Goal: Task Accomplishment & Management: Manage account settings

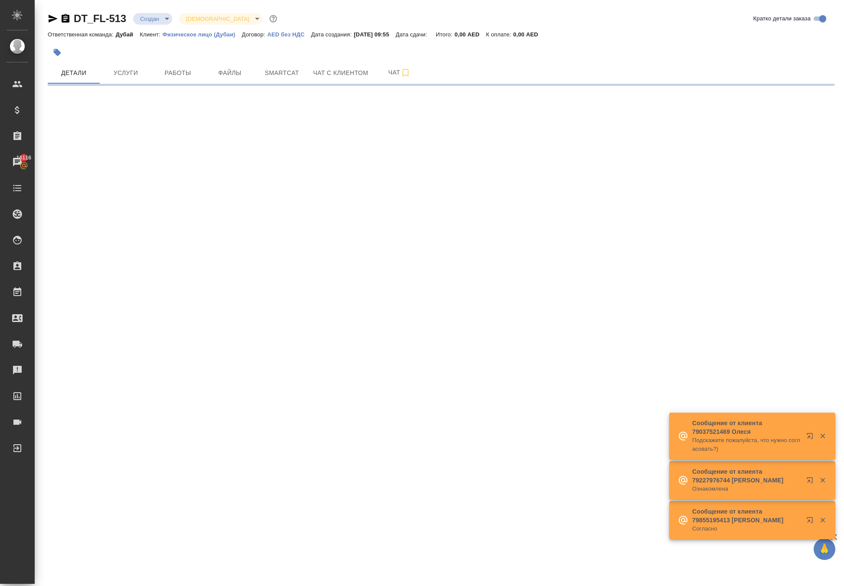
select select "RU"
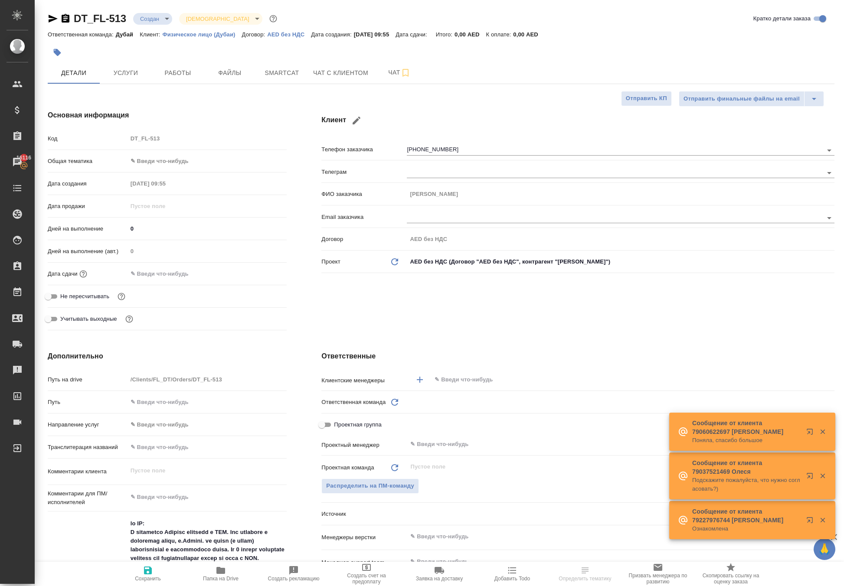
type textarea "x"
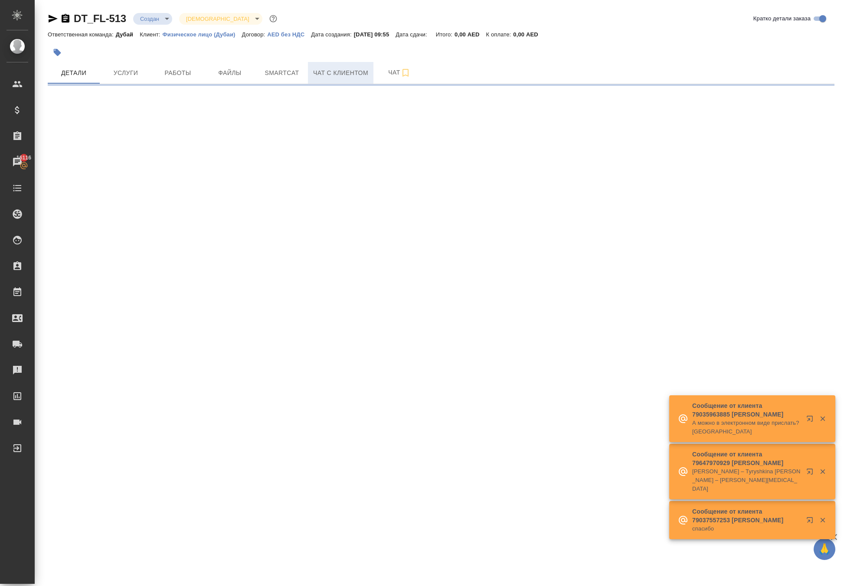
click at [335, 79] on span "Чат с клиентом" at bounding box center [340, 73] width 55 height 11
select select "RU"
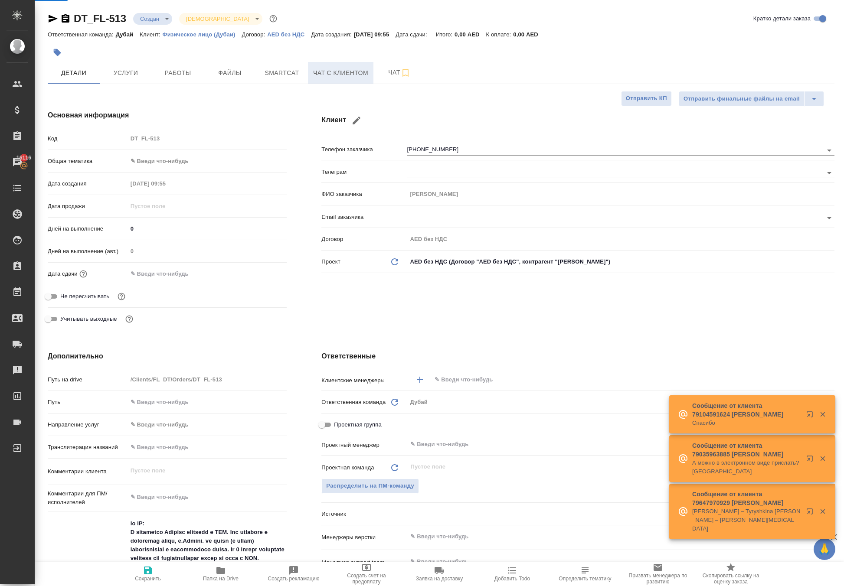
type textarea "x"
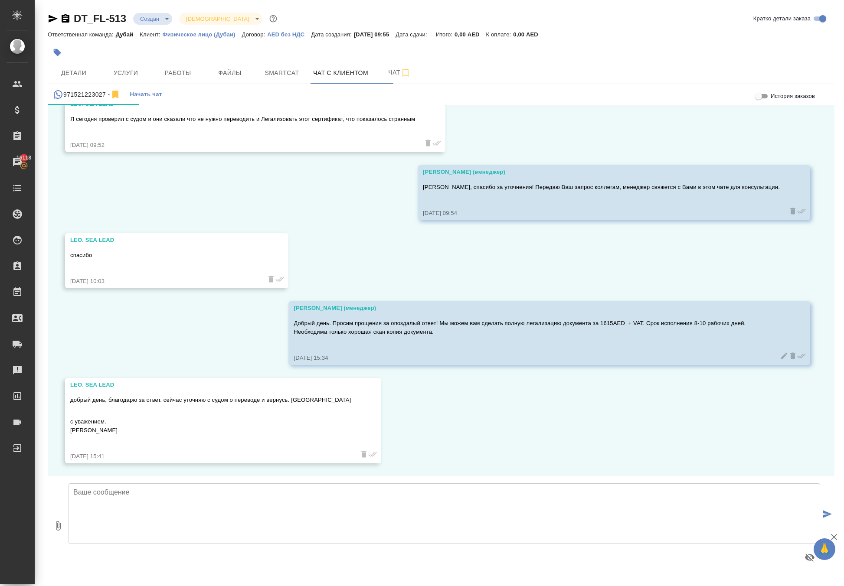
click at [228, 493] on textarea at bounding box center [445, 514] width 752 height 61
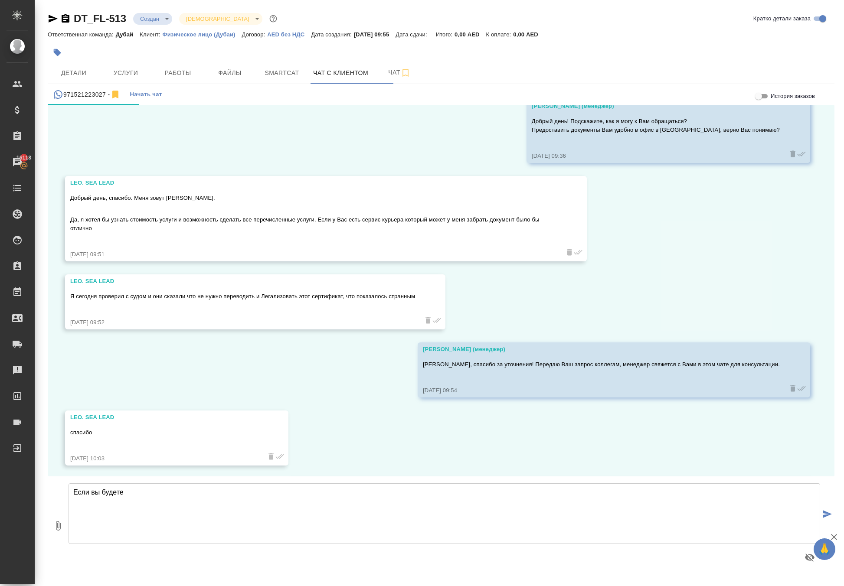
scroll to position [501, 0]
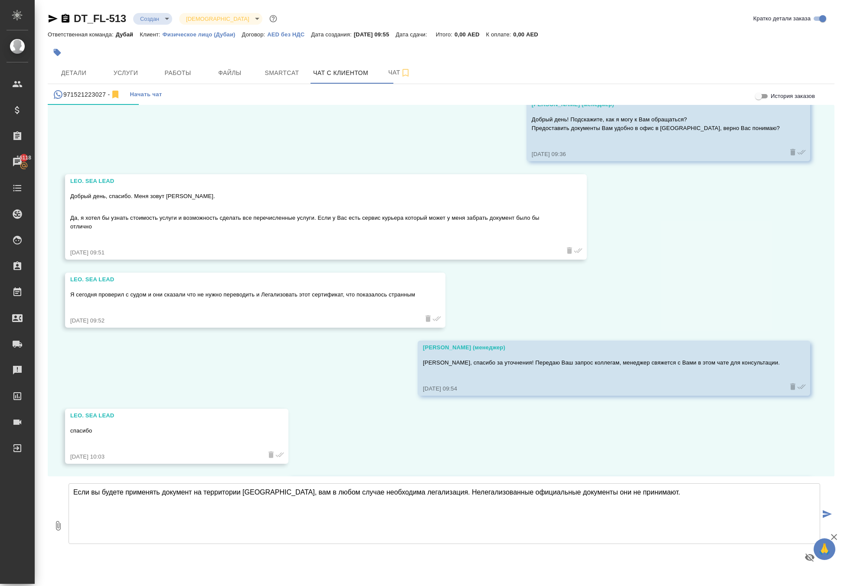
type textarea "Если вы будете применять документ на территории ОАЭ, вам в любом случае необход…"
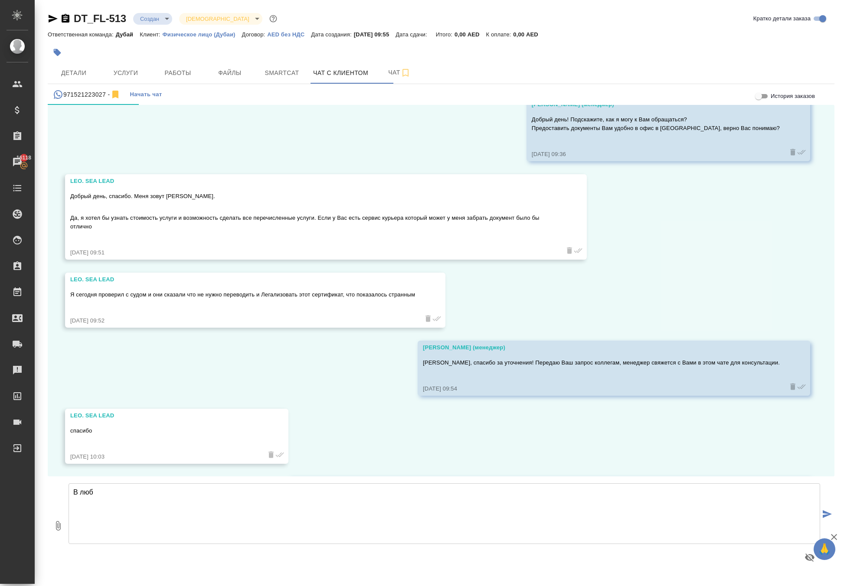
scroll to position [766, 0]
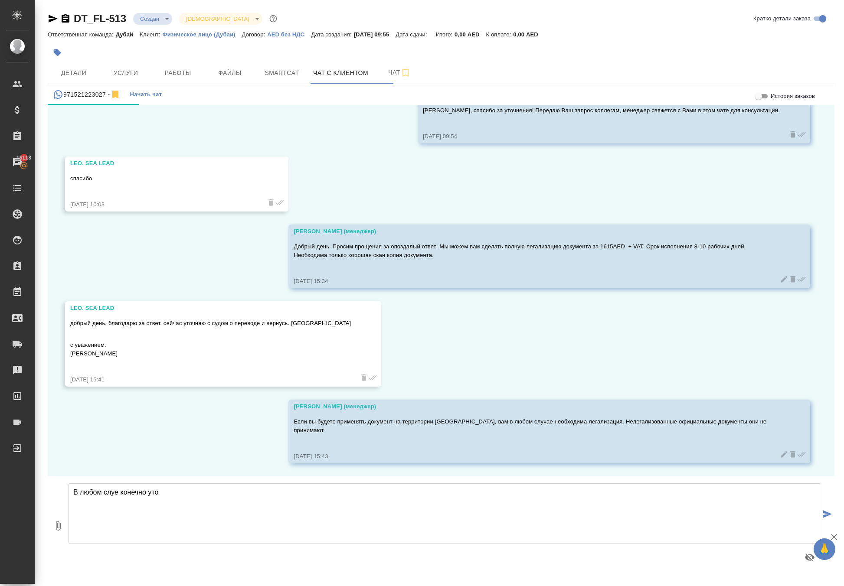
type textarea "В любом слуе конечно уточ"
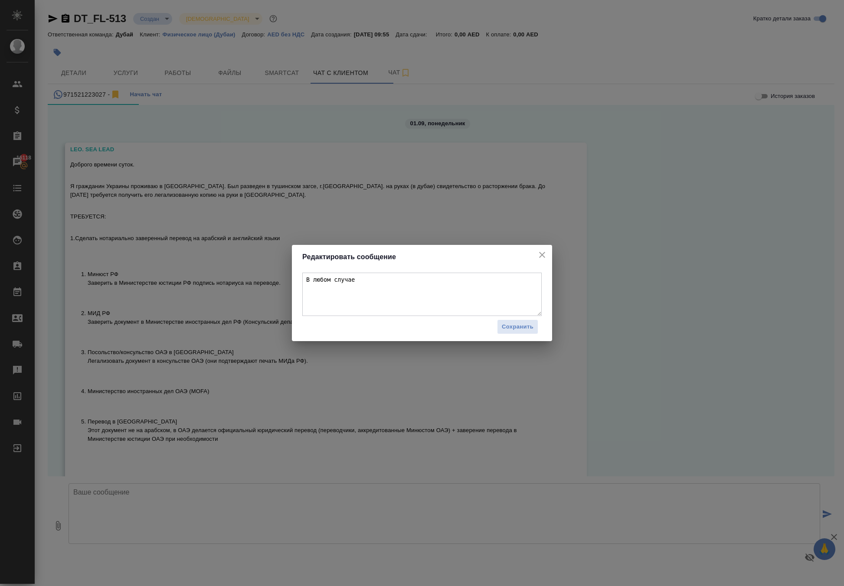
scroll to position [834, 0]
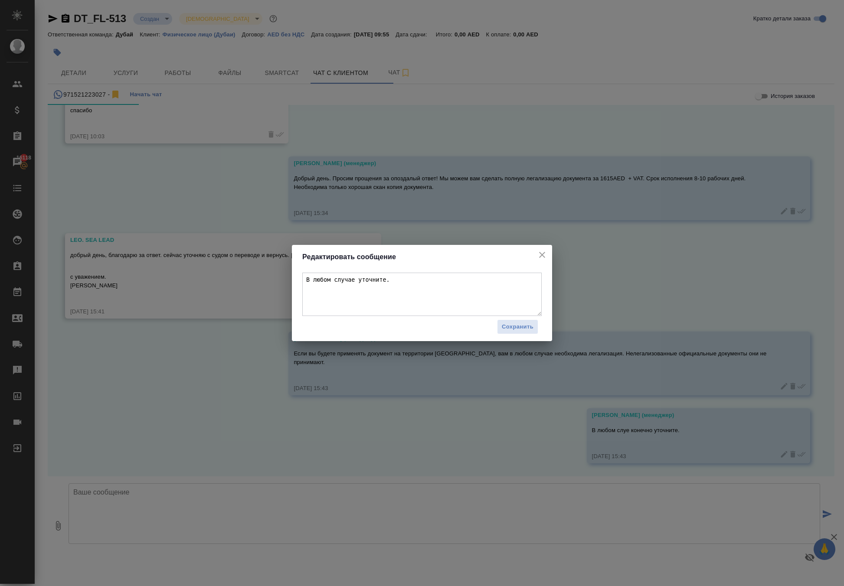
click at [369, 283] on textarea "В любом случае уточните." at bounding box center [421, 294] width 239 height 43
type textarea "В любом случае конечно уточните."
click at [510, 329] on span "Сохранить" at bounding box center [518, 327] width 32 height 10
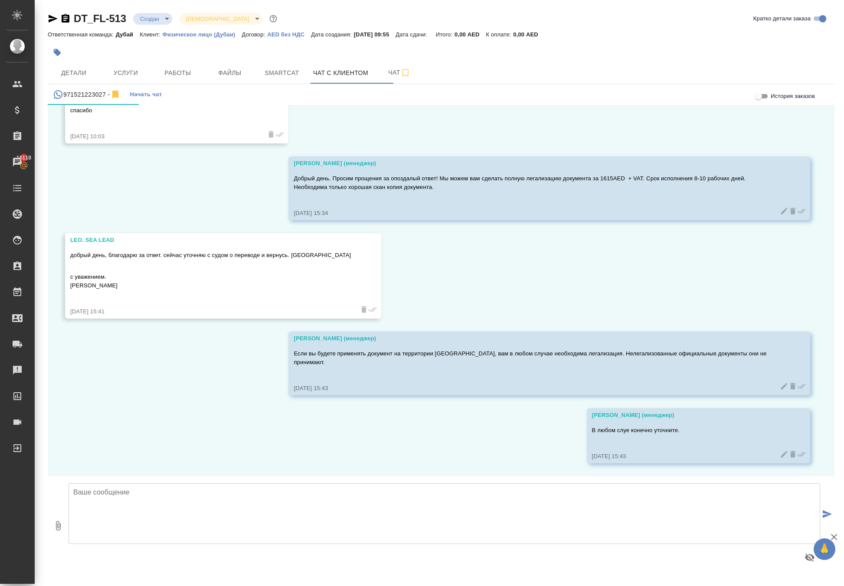
click at [781, 451] on icon at bounding box center [784, 454] width 7 height 7
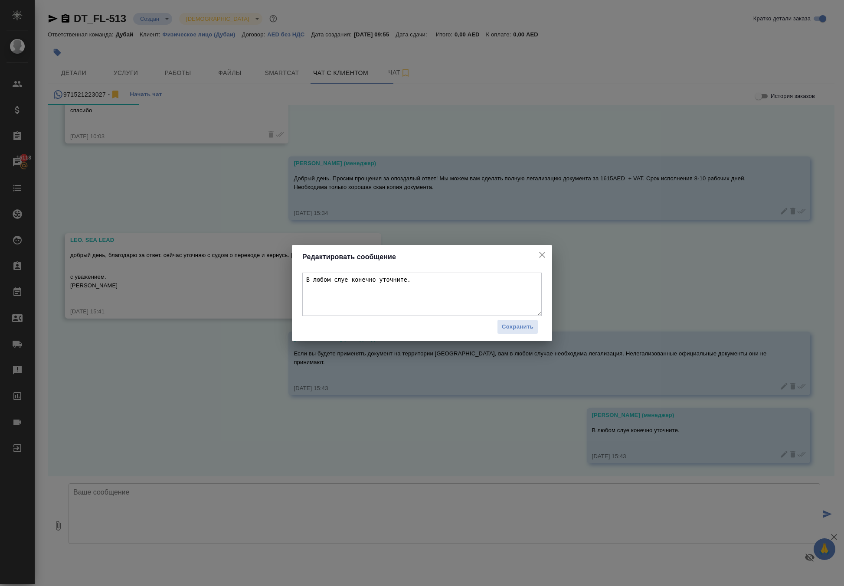
scroll to position [920, 0]
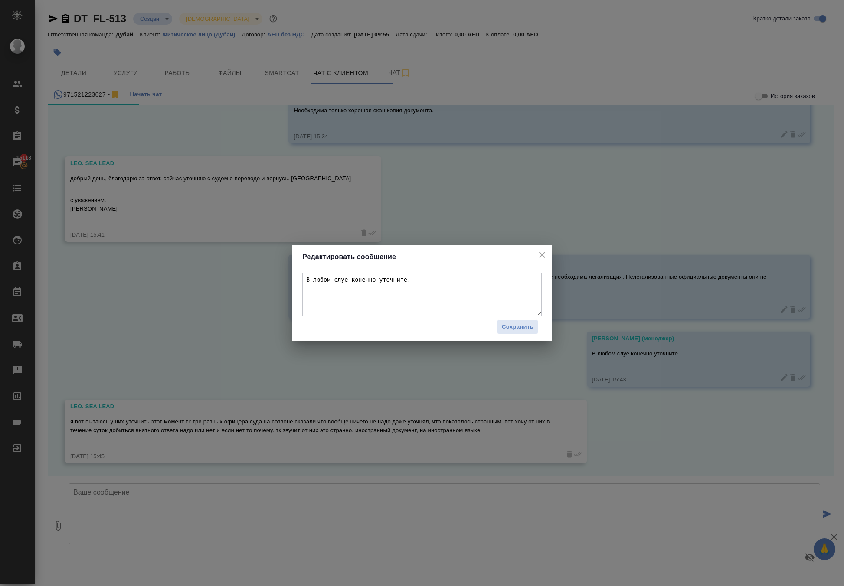
click at [357, 285] on textarea "В любом слуе конечно уточните." at bounding box center [421, 294] width 239 height 43
click at [359, 285] on textarea "В любом слуе конечно уточните." at bounding box center [421, 294] width 239 height 43
click at [357, 281] on textarea "В любом слуе конечно уточните." at bounding box center [421, 294] width 239 height 43
type textarea "В любом случае конечно уточните."
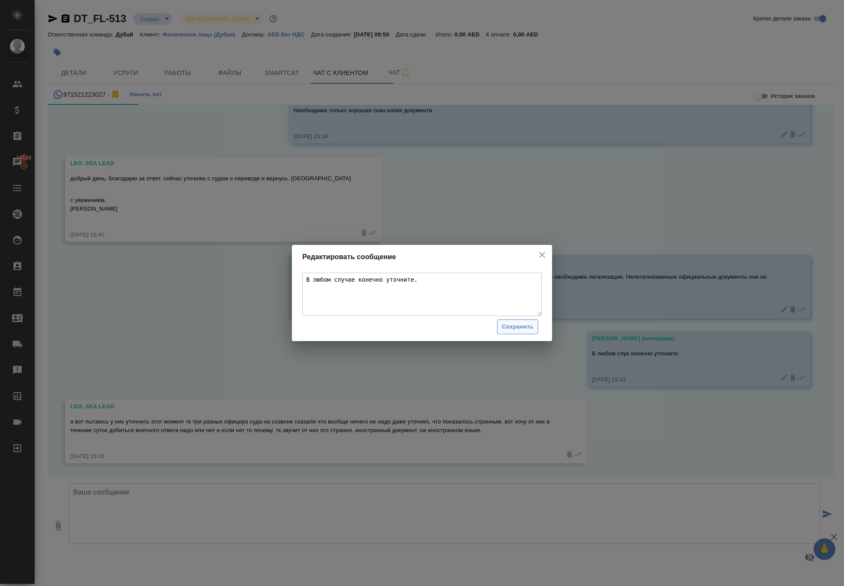
click at [514, 324] on span "Сохранить" at bounding box center [518, 327] width 32 height 10
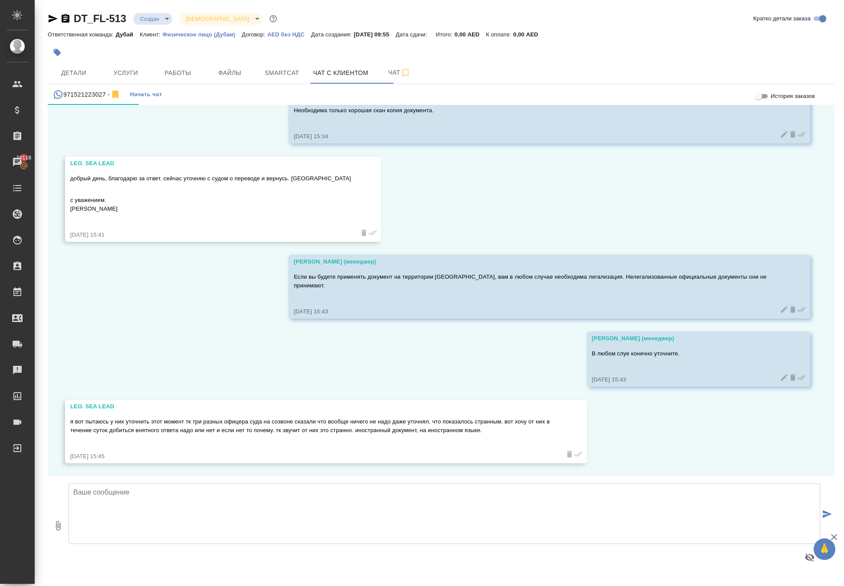
scroll to position [0, 0]
click at [221, 507] on textarea at bounding box center [445, 514] width 752 height 61
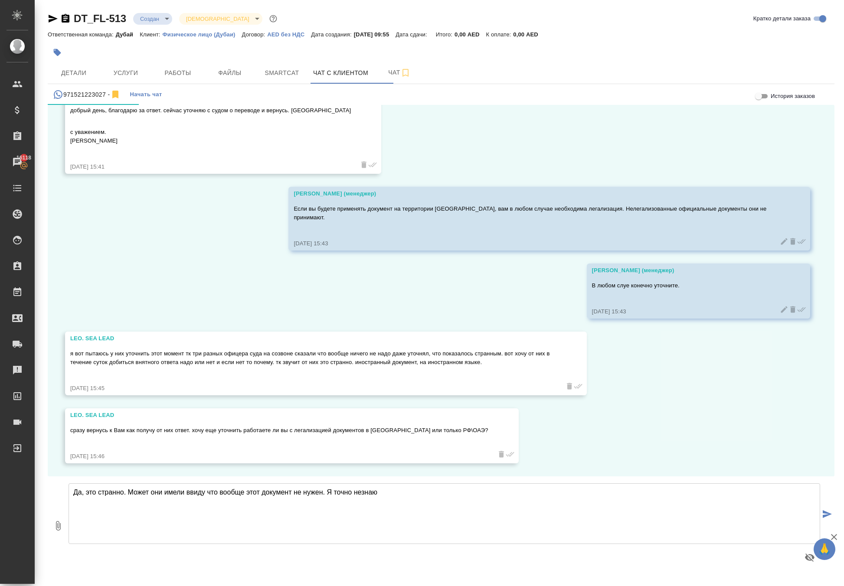
click at [221, 507] on textarea "Да, это странно. Может они имели ввиду что вообще этот документ не нужен. Я точ…" at bounding box center [445, 514] width 752 height 61
type textarea "Да, это странно. Может они имели ввиду что вообще этот документ не нужен. Я точ…"
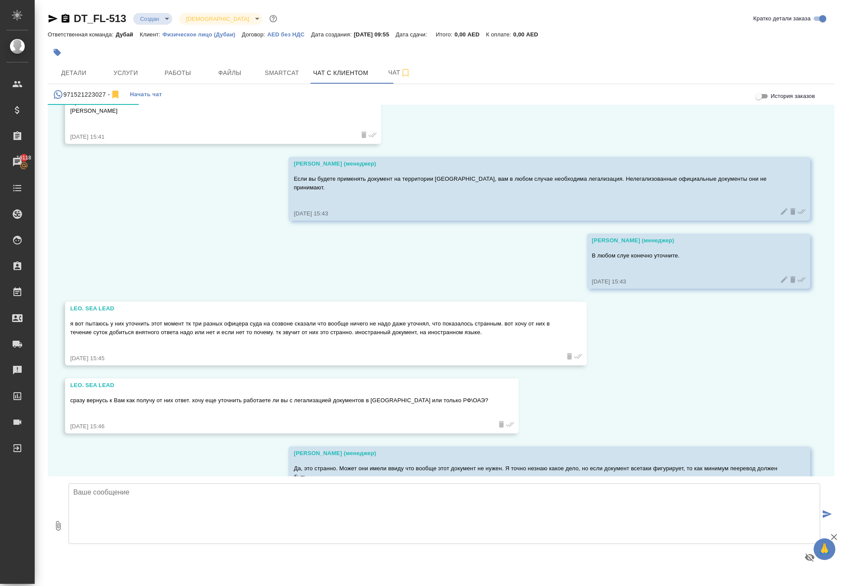
scroll to position [1073, 0]
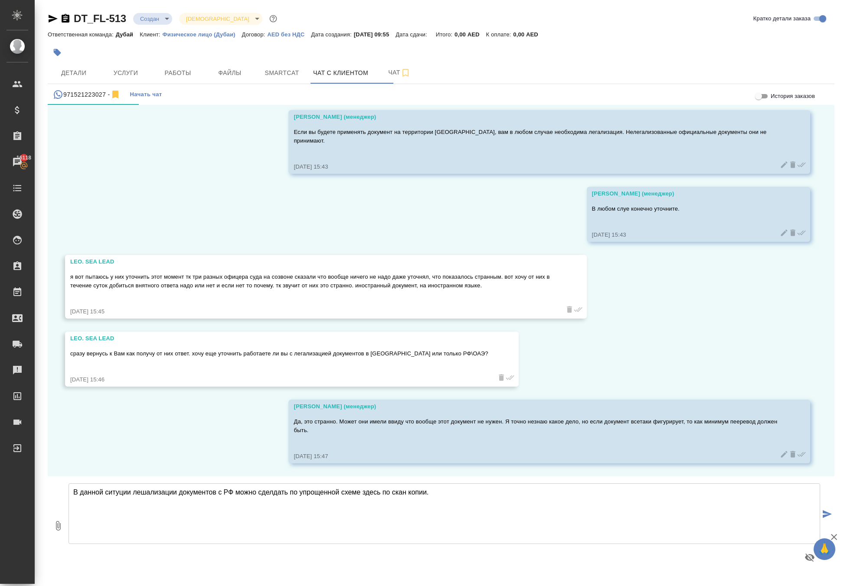
click at [171, 488] on textarea "В данной ситуции лешализации документов с РФ можно сделдать по упрощенной схеме…" at bounding box center [445, 514] width 752 height 61
click at [201, 488] on textarea "В данной ситуции легализации документов с РФ можно сделдать по упрощенной схеме…" at bounding box center [445, 514] width 752 height 61
click at [313, 491] on textarea "В данной ситуции легализацию документов с РФ можно сделдать по упрощенной схеме…" at bounding box center [445, 514] width 752 height 61
click at [318, 489] on textarea "В данной ситуции легализацию документов с РФ можно сдедать по упрощенной схеме …" at bounding box center [445, 514] width 752 height 61
click at [312, 489] on textarea "В данной ситуции легализацию документов с РФ можно сдедать по упрощенной схеме …" at bounding box center [445, 514] width 752 height 61
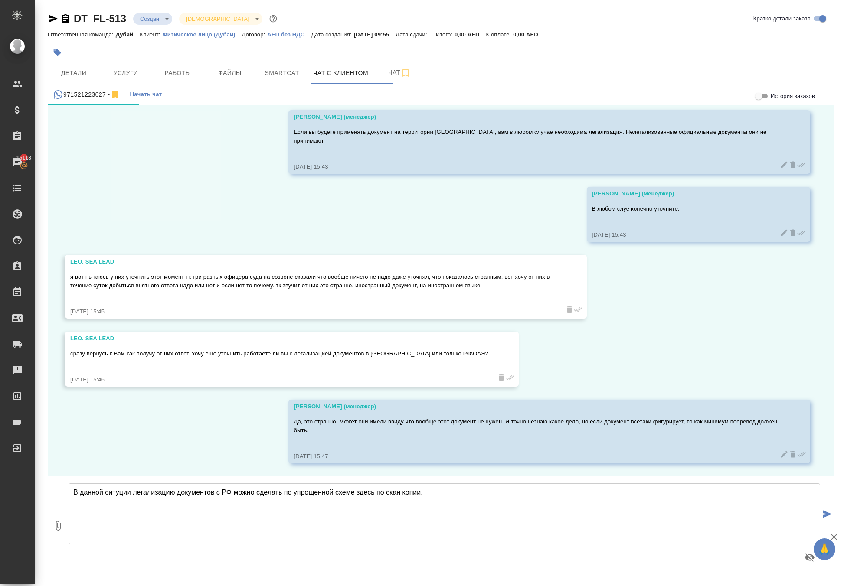
click at [504, 486] on textarea "В данной ситуции легализацию документов с РФ можно сделать по упрощенной схеме …" at bounding box center [445, 514] width 752 height 61
click at [418, 492] on textarea "В данной ситуции легализацию документов с РФ можно сделать по упрощенной схеме …" at bounding box center [445, 514] width 752 height 61
click at [501, 486] on textarea "В данной ситуции легализацию документов с РФ можно сделать по упрощенной схеме …" at bounding box center [445, 514] width 752 height 61
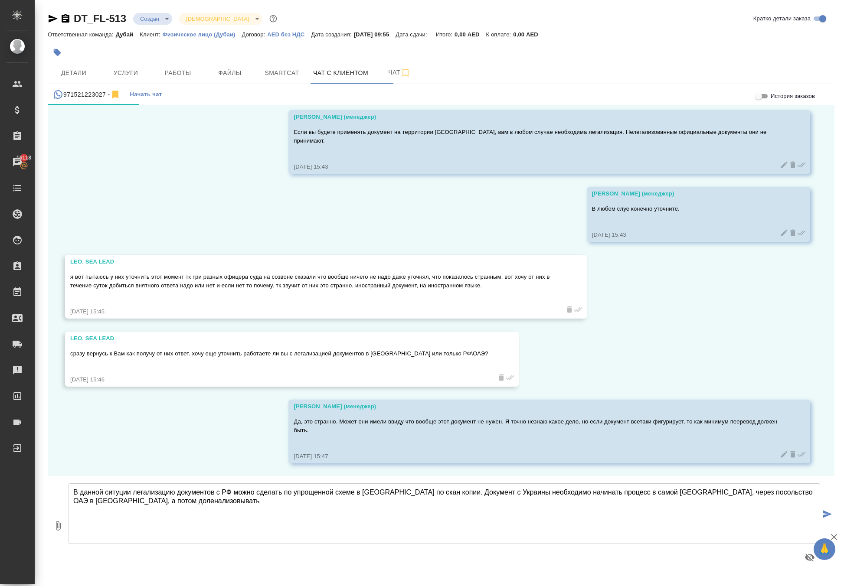
type textarea "В данной ситуции легализацию документов с РФ можно сделать по упрощенной схеме …"
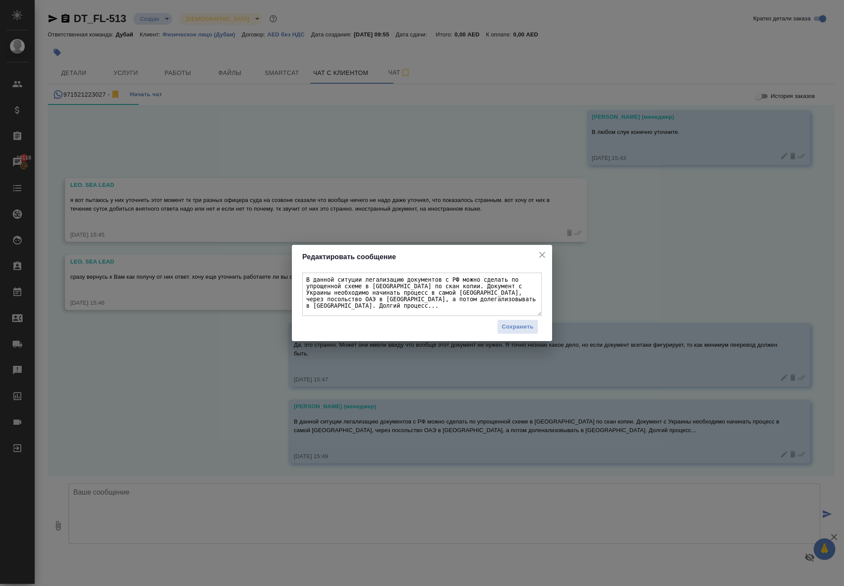
scroll to position [13, 0]
type textarea "В данной ситуции легализацию документов с РФ можно сделать по упрощенной схеме …"
click at [524, 324] on span "Сохранить" at bounding box center [518, 327] width 32 height 10
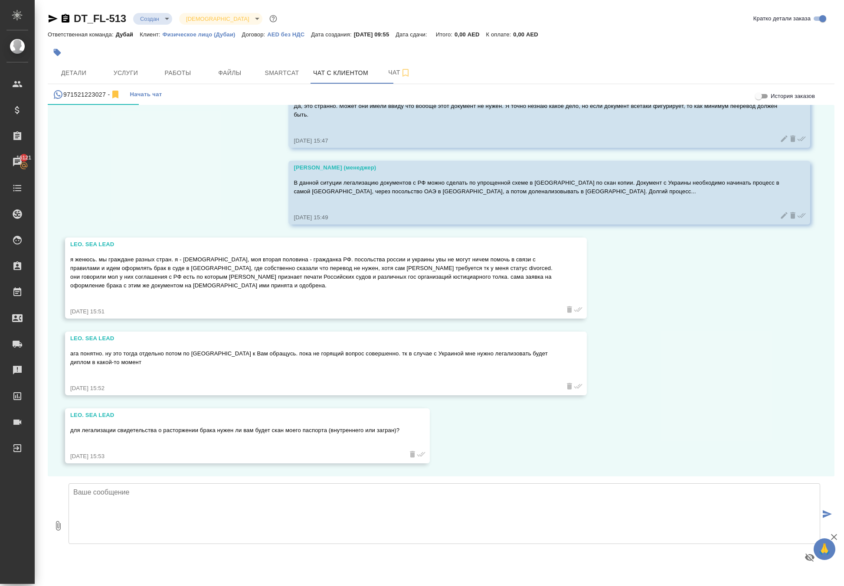
scroll to position [1483, 0]
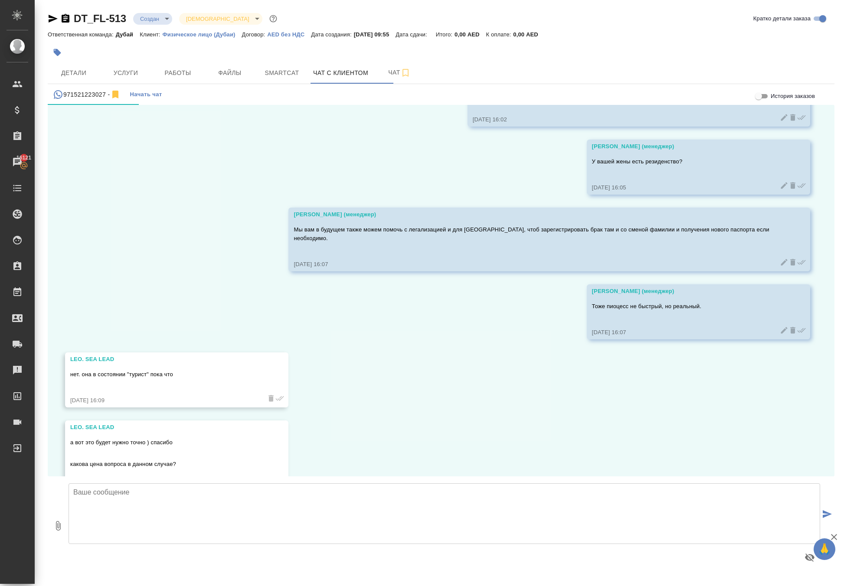
scroll to position [1854, 0]
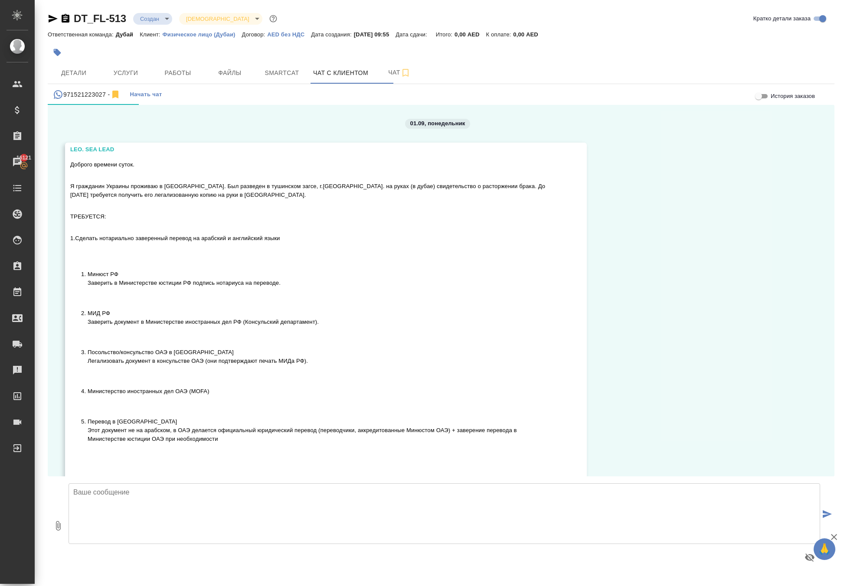
scroll to position [1854, 0]
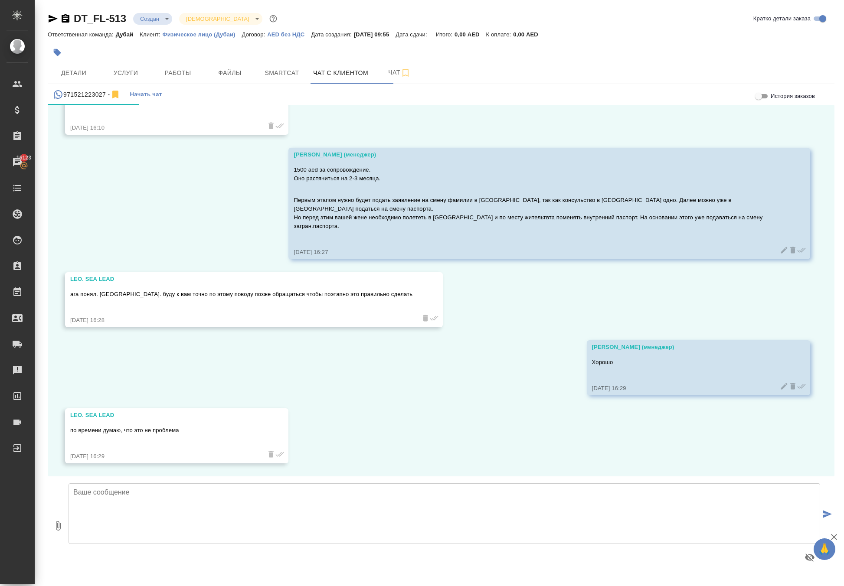
scroll to position [2250, 0]
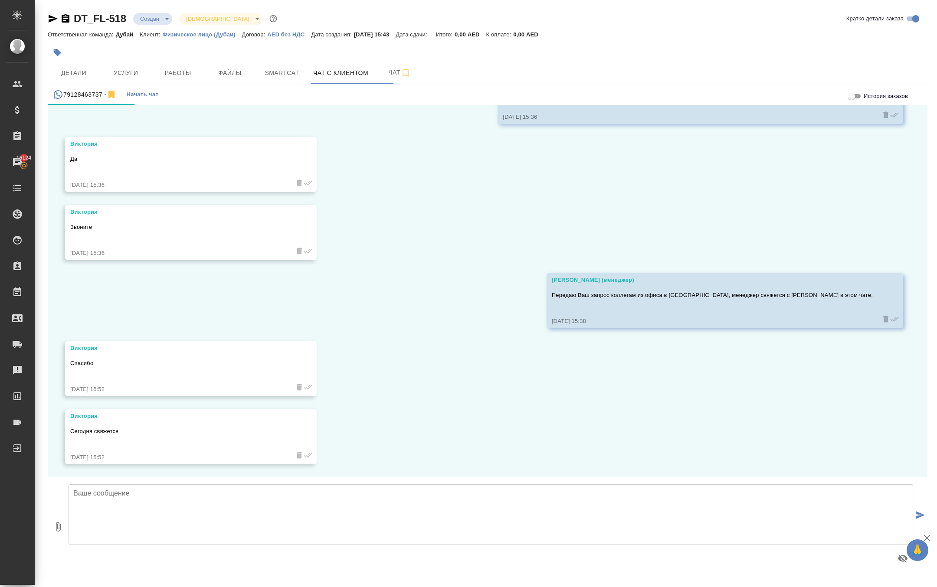
scroll to position [82, 0]
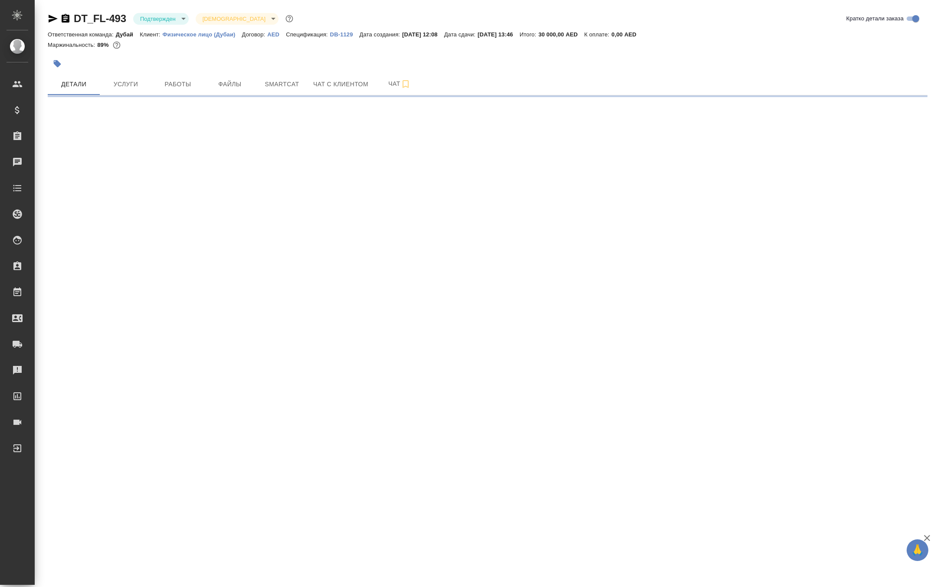
select select "RU"
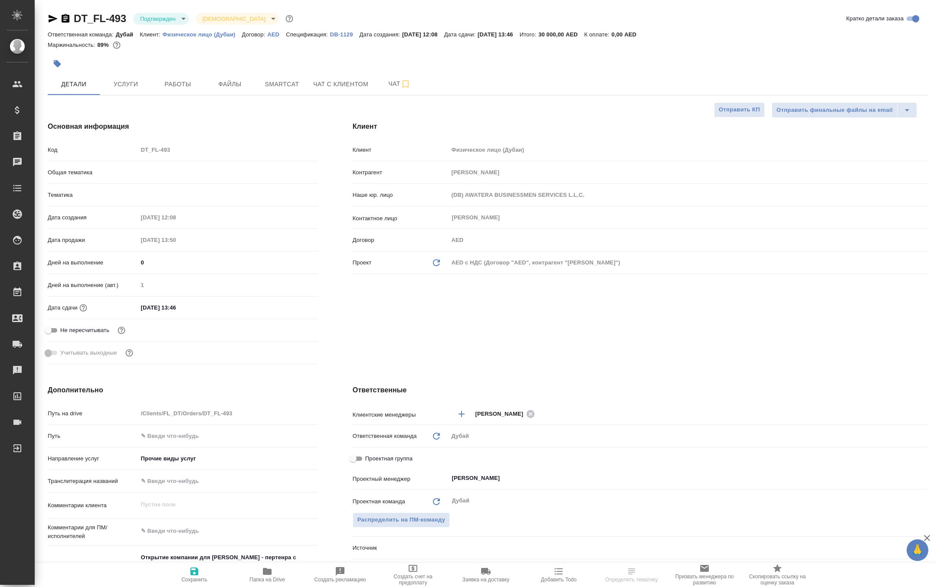
type textarea "x"
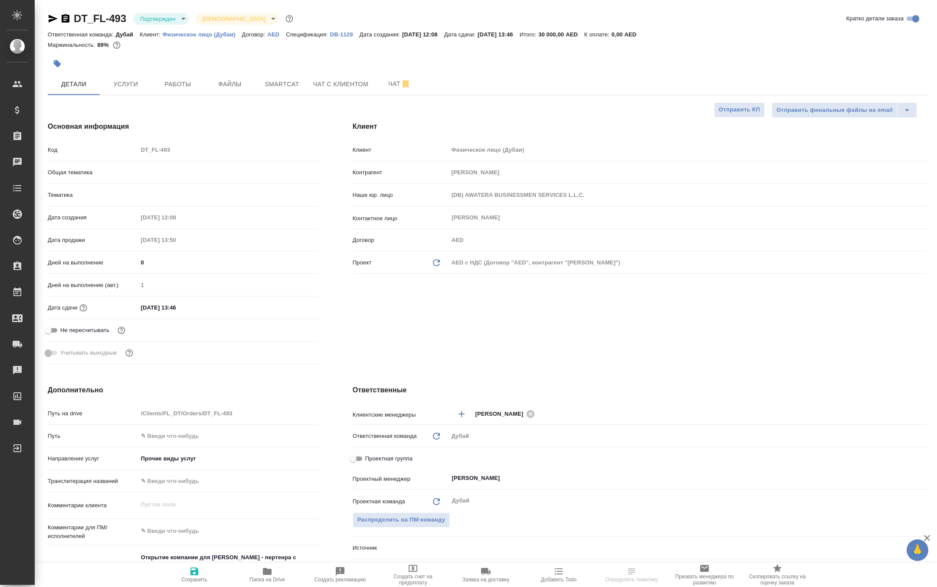
type textarea "x"
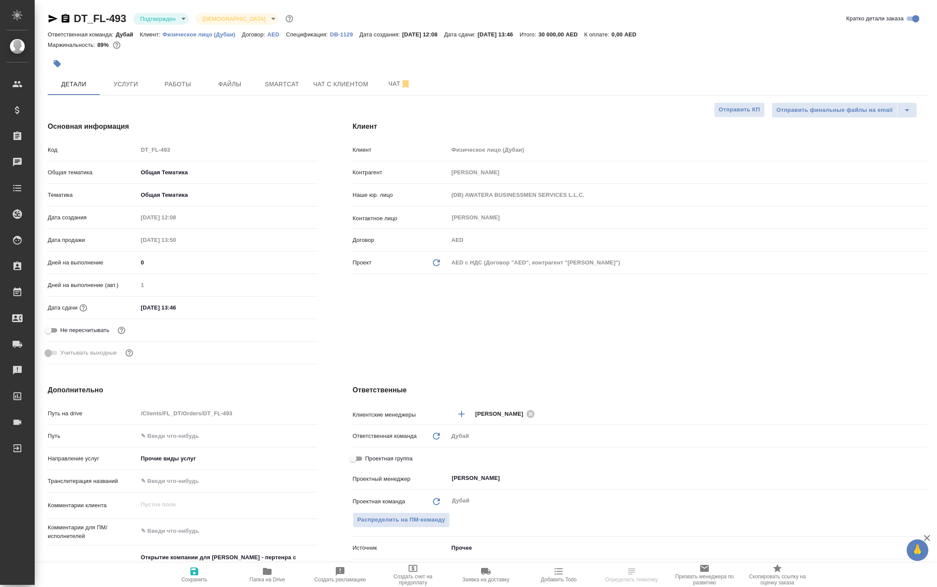
type textarea "x"
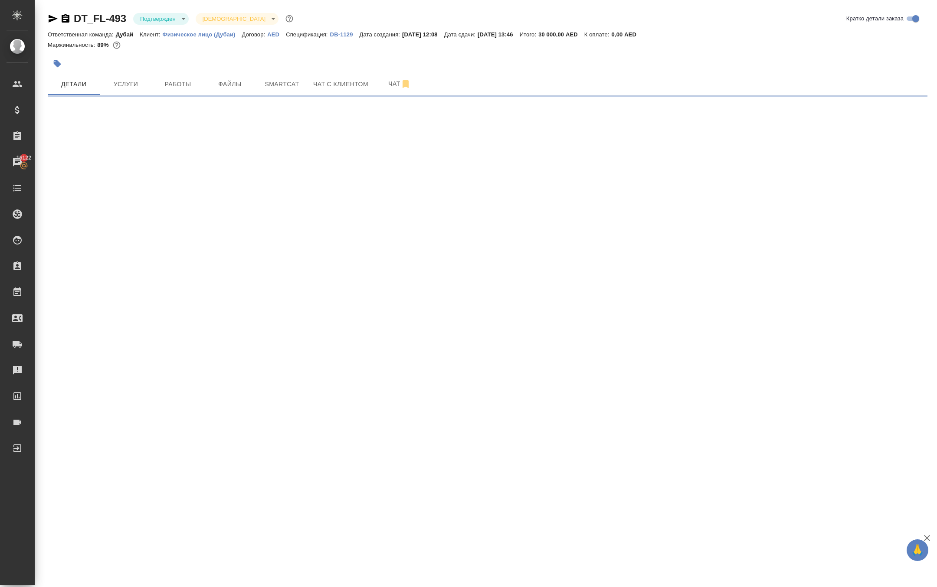
select select "RU"
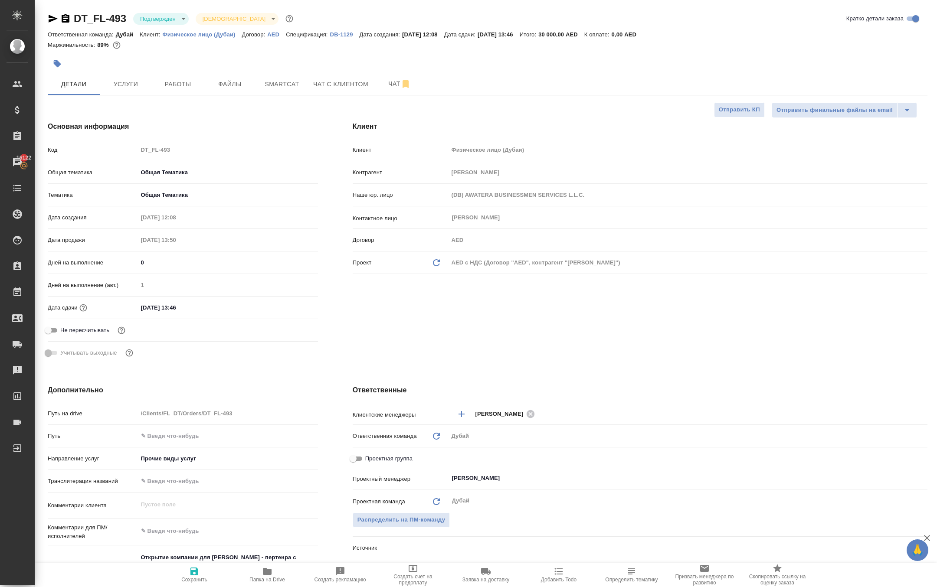
type textarea "x"
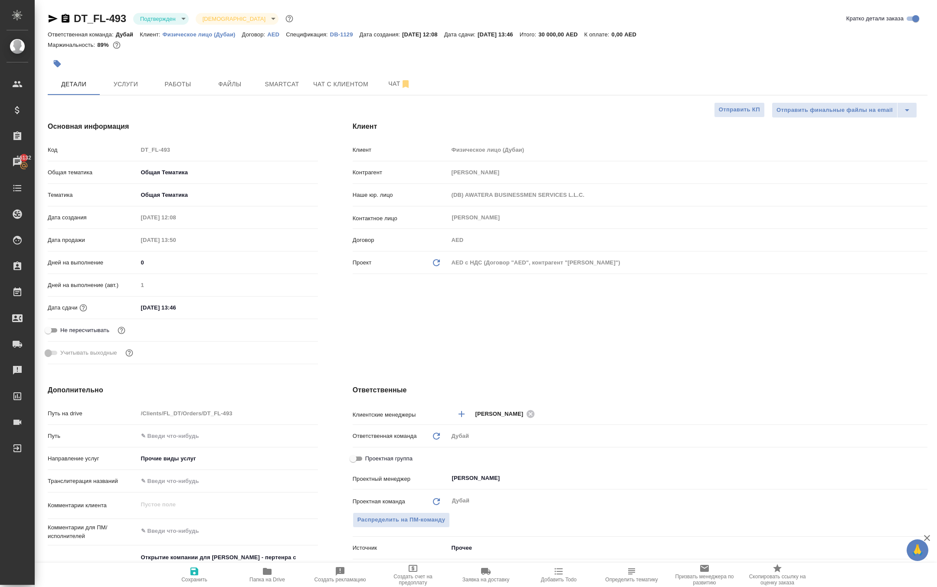
type textarea "x"
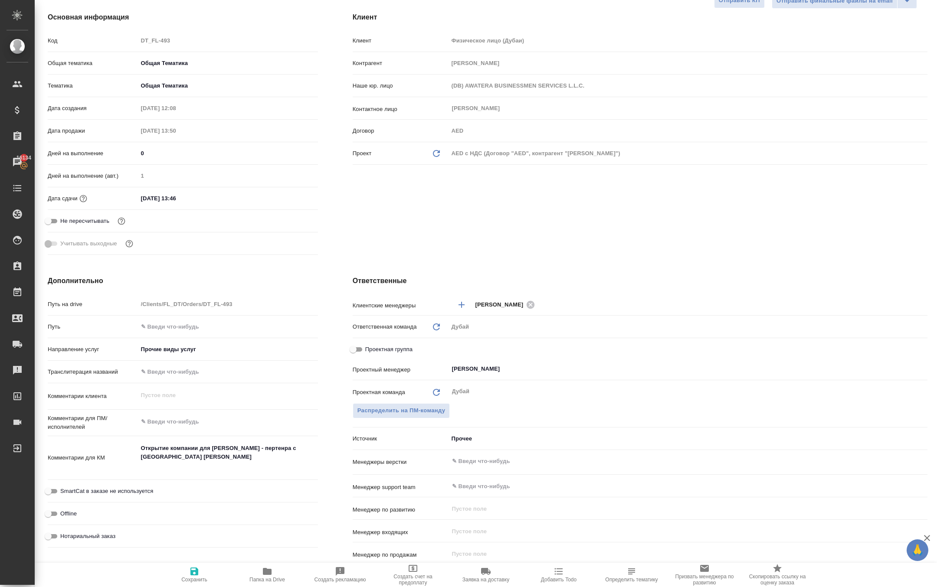
scroll to position [108, 0]
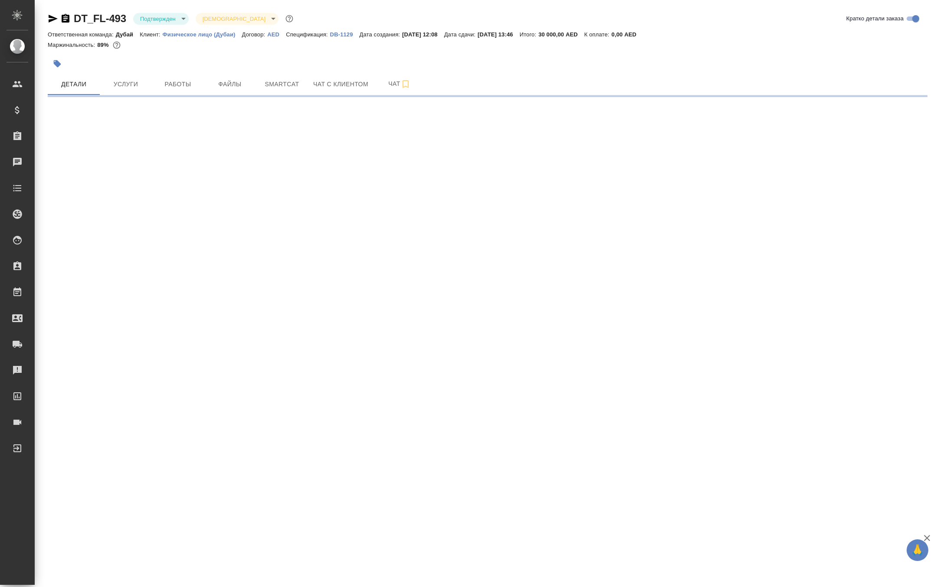
select select "RU"
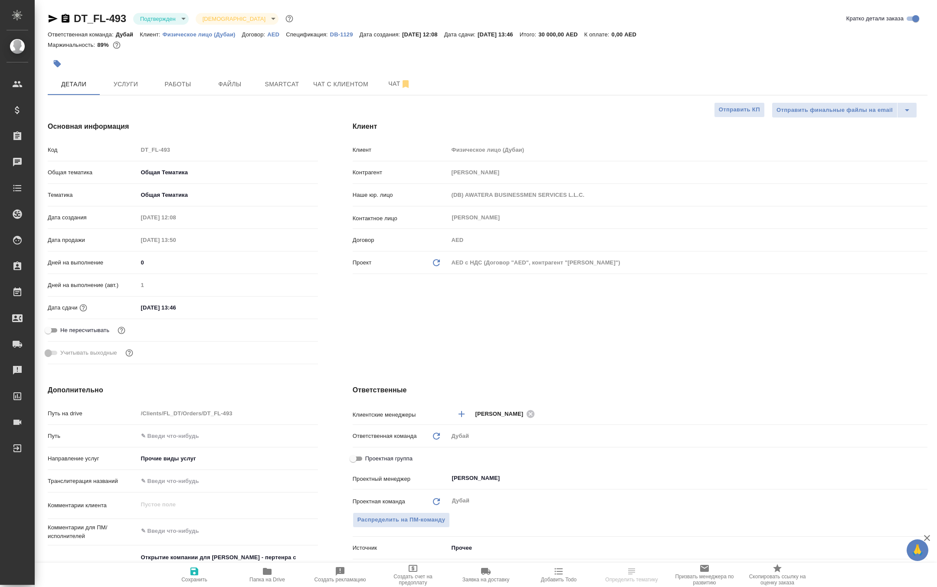
type textarea "x"
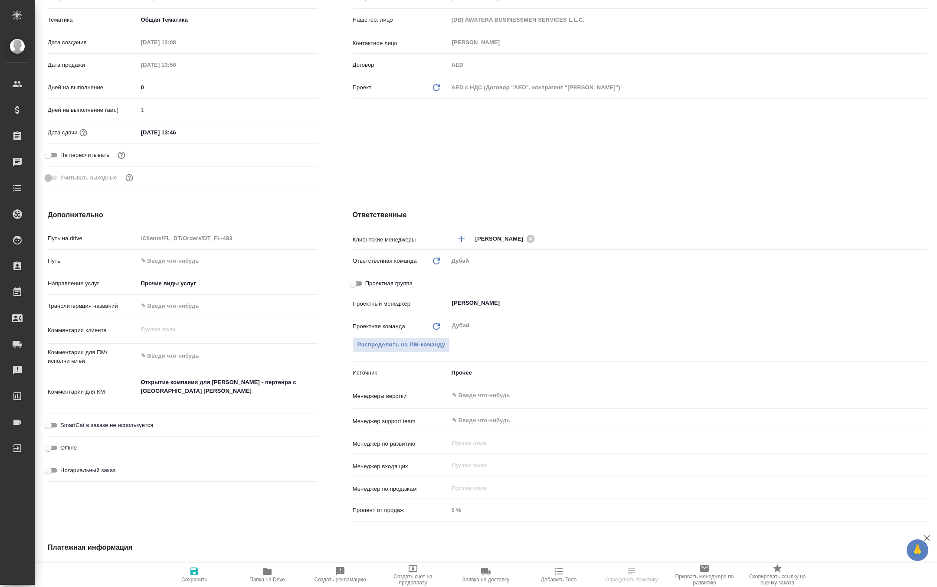
scroll to position [180, 0]
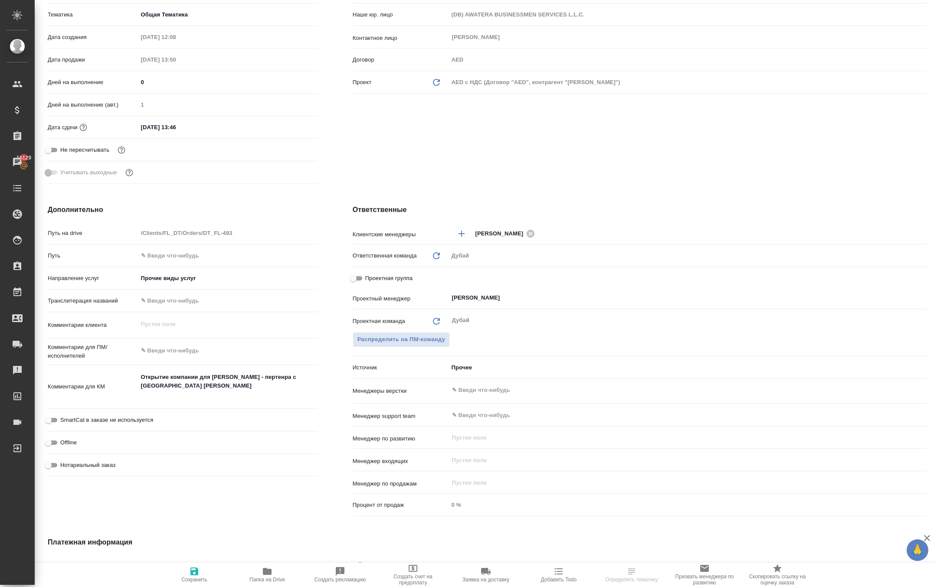
type textarea "x"
drag, startPoint x: 182, startPoint y: 420, endPoint x: 137, endPoint y: 418, distance: 45.1
click at [138, 406] on div "Открытие компании для [PERSON_NAME] - пертенра с [GEOGRAPHIC_DATA] [PERSON_NAME…" at bounding box center [228, 387] width 180 height 37
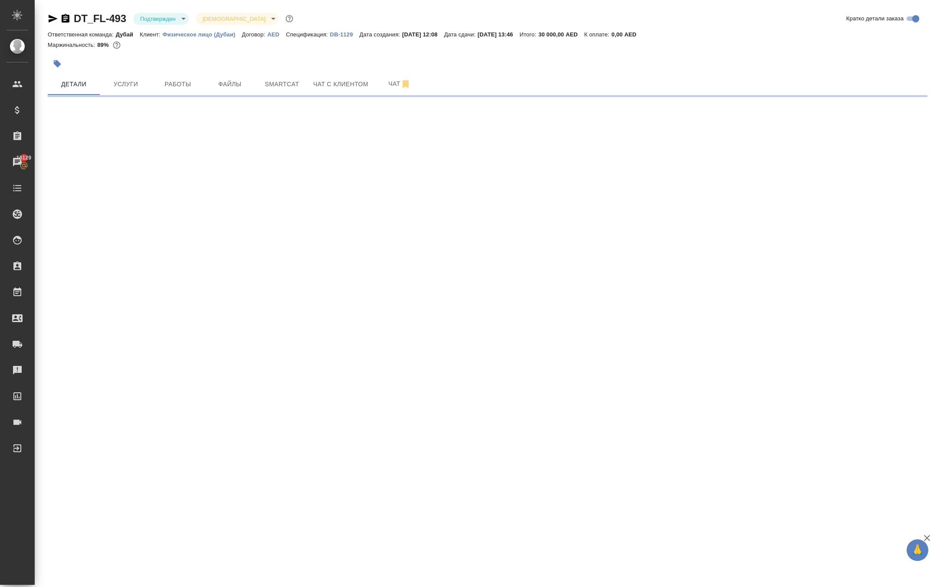
scroll to position [0, 0]
select select "RU"
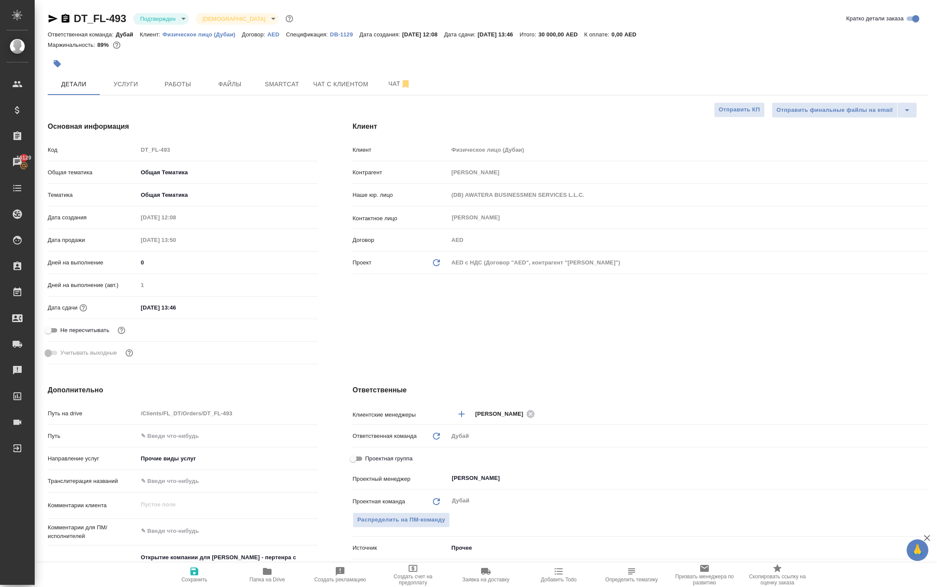
type textarea "x"
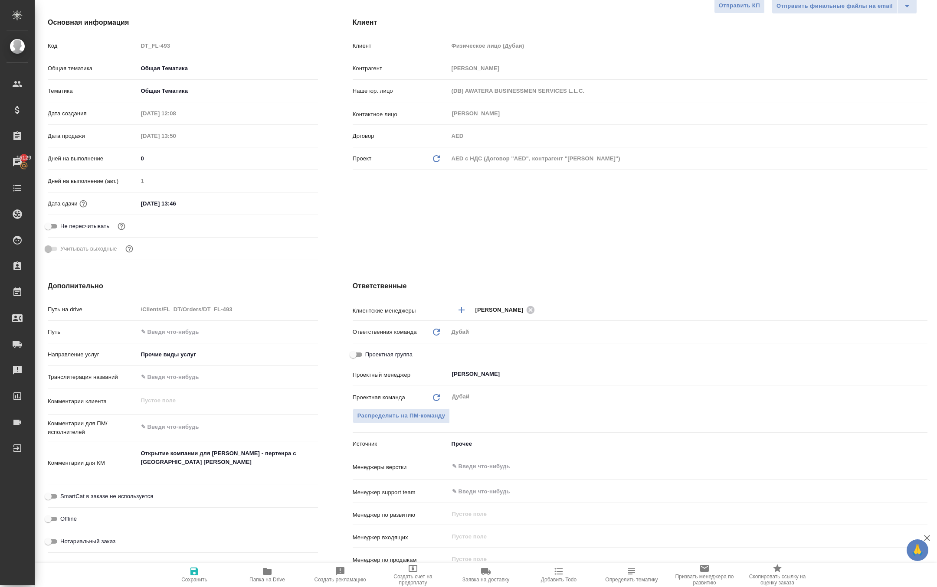
scroll to position [109, 0]
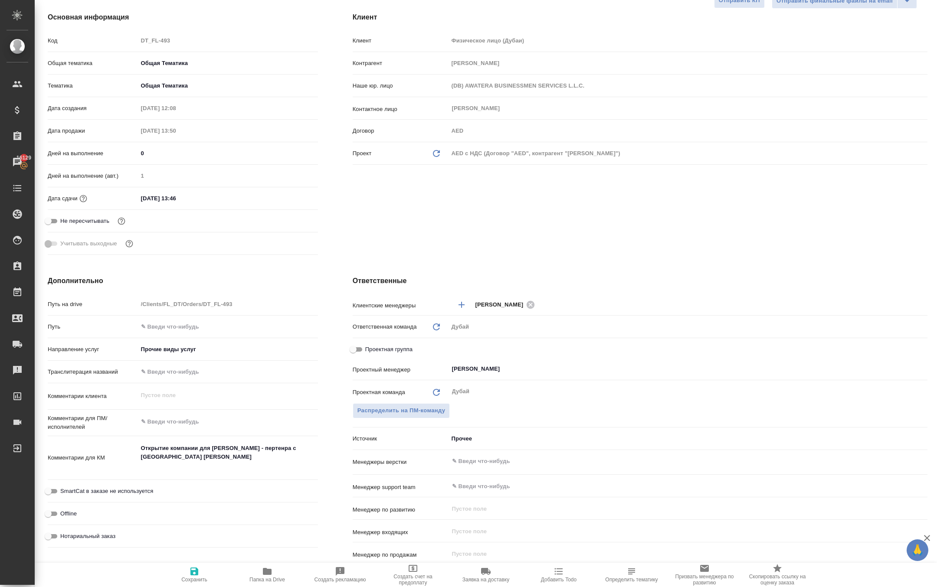
type textarea "x"
drag, startPoint x: 182, startPoint y: 489, endPoint x: 89, endPoint y: 488, distance: 92.8
click at [89, 477] on div "Комментарии для КМ Открытие компании для [PERSON_NAME] - пертенра с [GEOGRAPHIC…" at bounding box center [183, 458] width 270 height 37
type textarea "x"
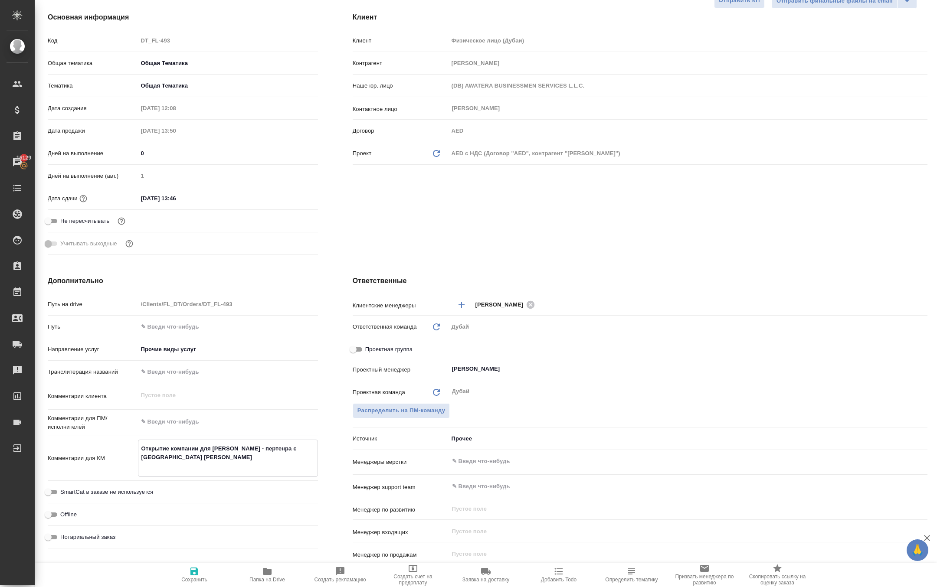
type textarea "Sкомпании для [PERSON_NAME] - пертенра с США [PERSON_NAME]"
type textarea "x"
type textarea "Suкомпании для [PERSON_NAME] - пертенра с США [PERSON_NAME]"
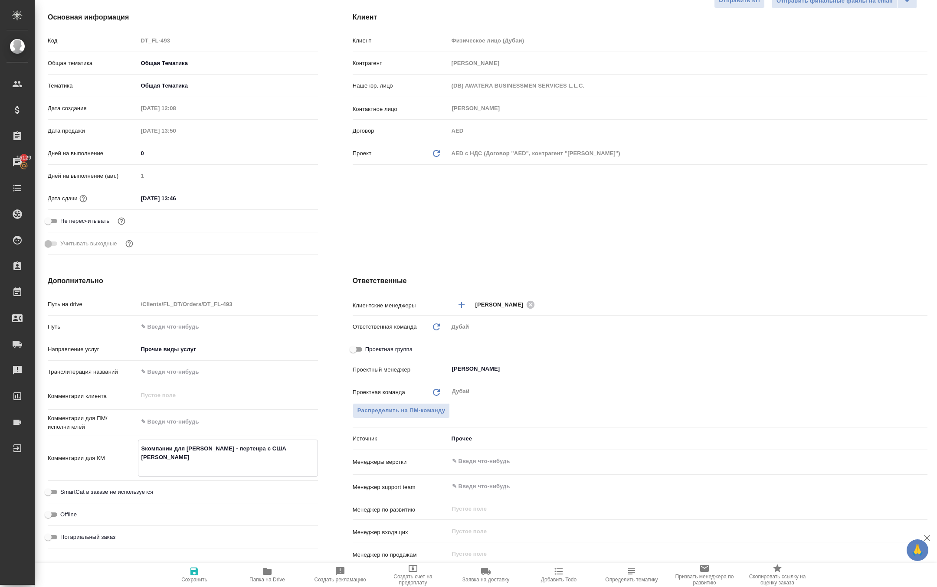
type textarea "x"
type textarea "Supкомпании для [PERSON_NAME] - пертенра с США [PERSON_NAME]"
type textarea "x"
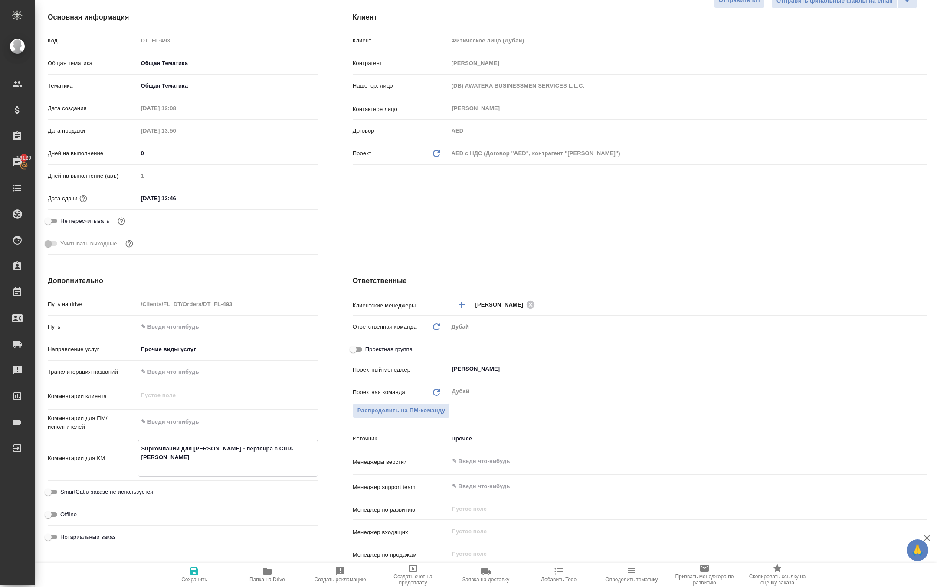
type textarea "x"
type textarea "Supeкомпании для [PERSON_NAME] - пертенра с США [PERSON_NAME]"
type textarea "x"
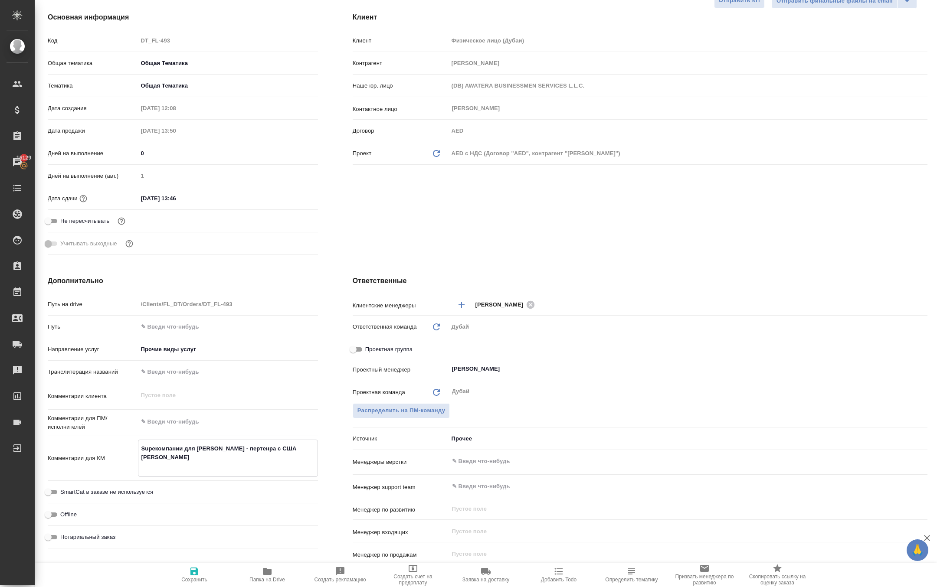
type textarea "x"
type textarea "Superкомпании для [PERSON_NAME] - пертенра с США [PERSON_NAME]"
type textarea "x"
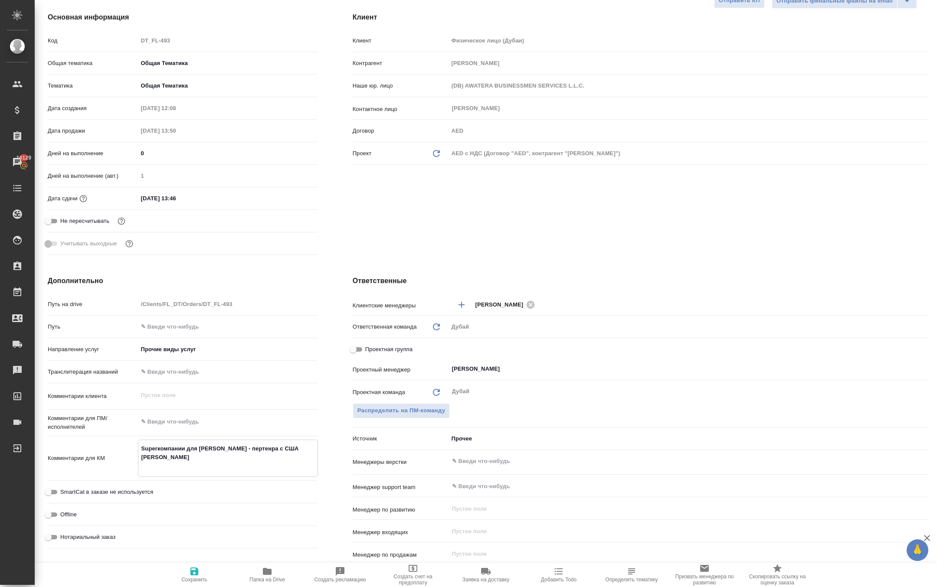
type textarea "Superbкомпании для [PERSON_NAME] - пертенра с США [PERSON_NAME]"
type textarea "x"
type textarea "Superb компании для Владислава Миллера - пертенра с США Кофе Шоп"
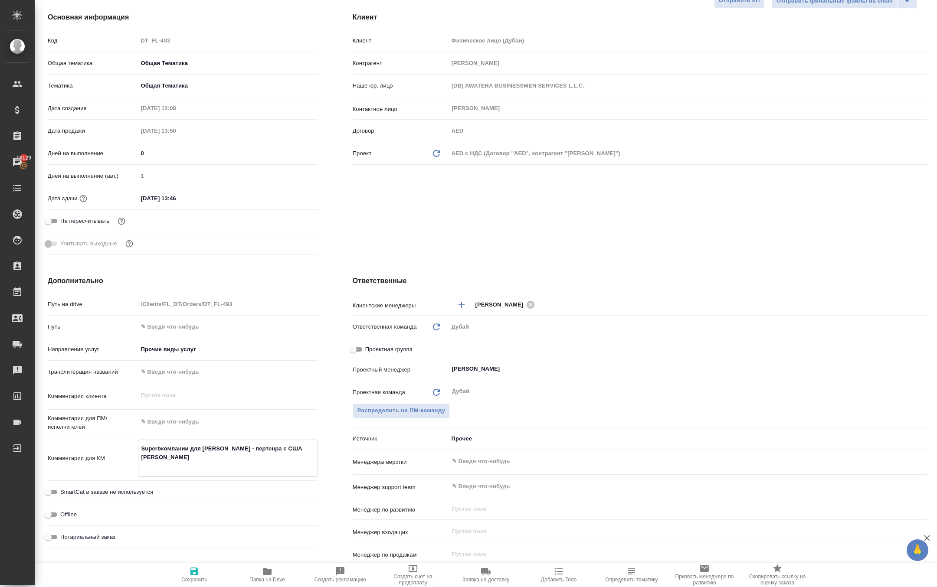
type textarea "x"
type textarea "Superb -компании для Владислава Миллера - пертенра с США Кофе Шоп"
type textarea "x"
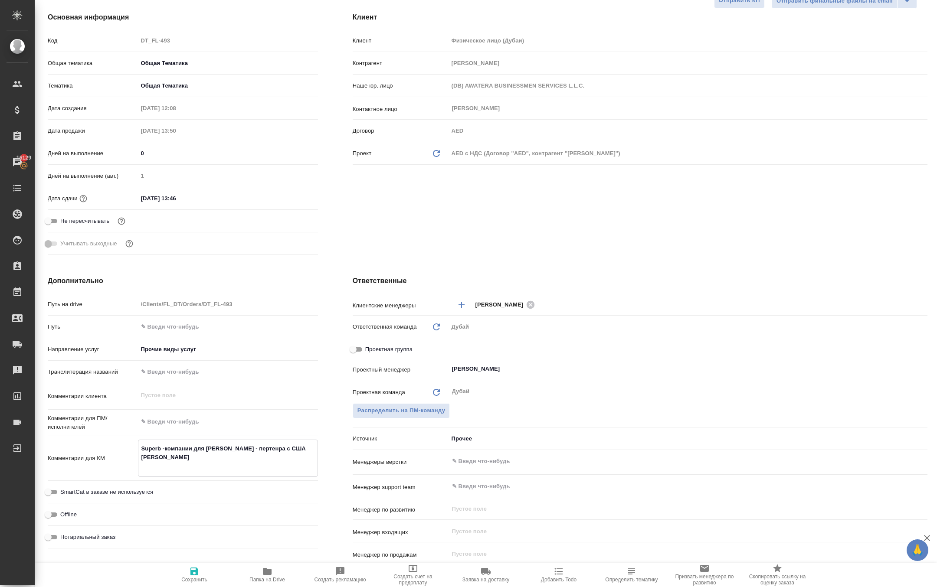
type textarea "x"
type textarea "Superb - компании для [PERSON_NAME] - пертенра с США [PERSON_NAME]"
type textarea "x"
type textarea "Superb - компании для [PERSON_NAME] - пертенра с США [PERSON_NAME]"
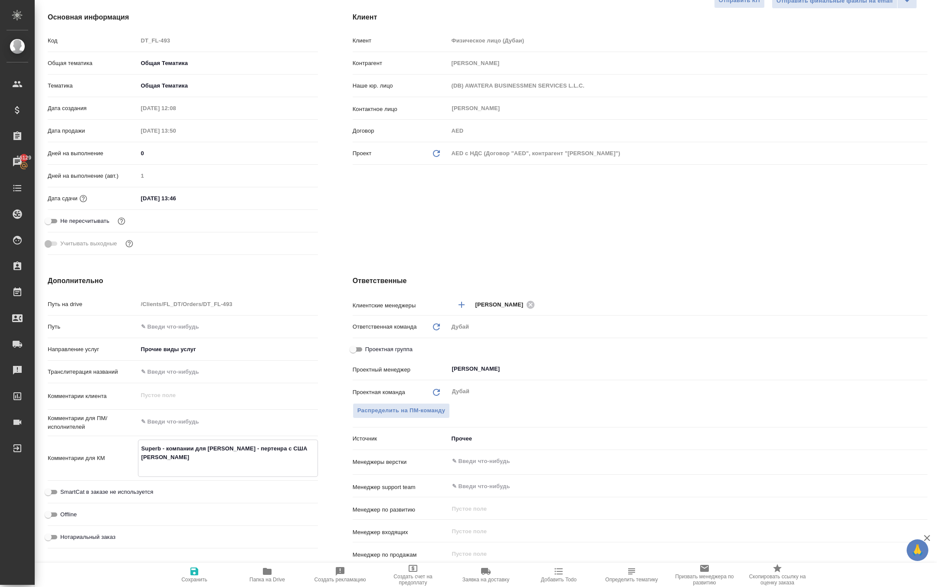
type textarea "x"
click at [198, 573] on icon "button" at bounding box center [194, 572] width 8 height 8
type textarea "x"
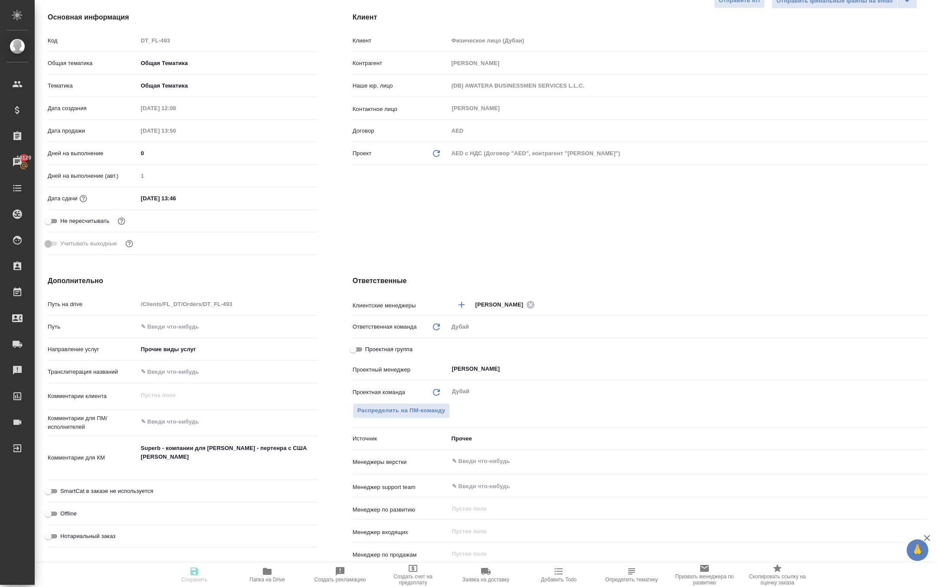
type textarea "x"
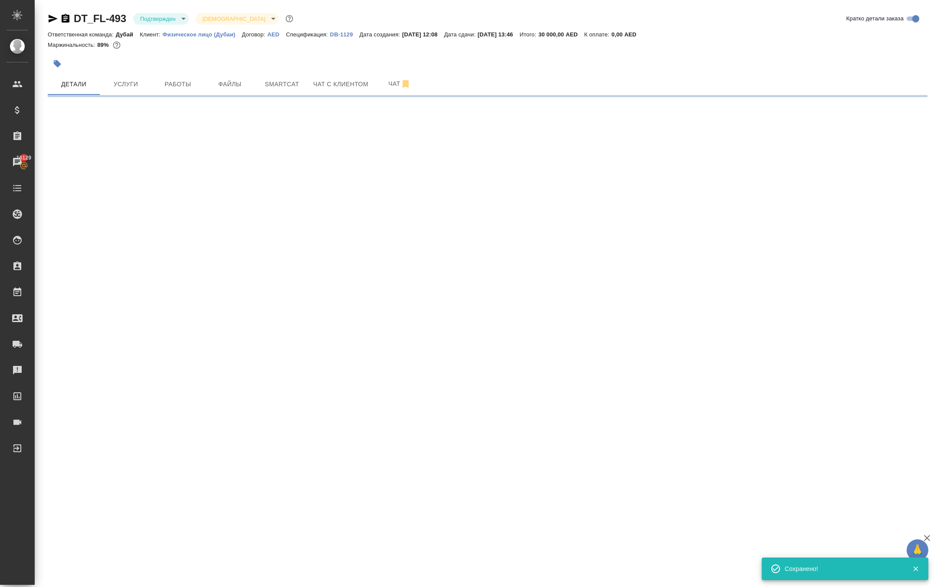
scroll to position [0, 0]
select select "RU"
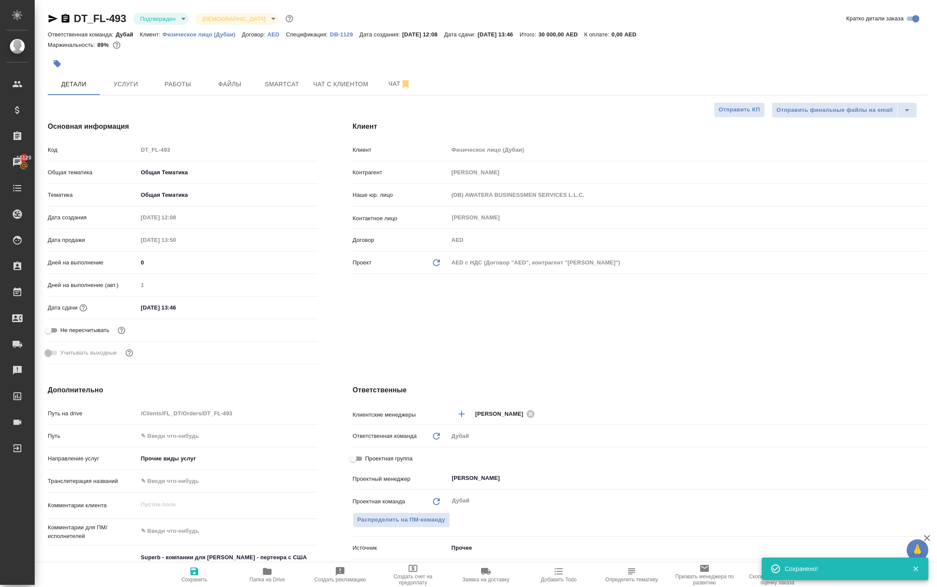
type textarea "x"
click at [173, 90] on span "Работы" at bounding box center [178, 84] width 42 height 11
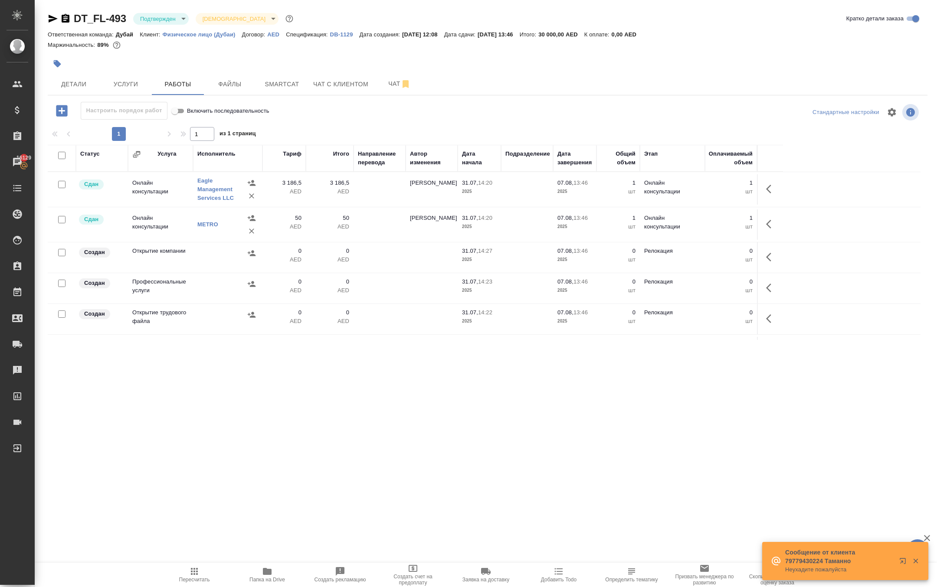
click at [766, 262] on icon "button" at bounding box center [771, 257] width 10 height 10
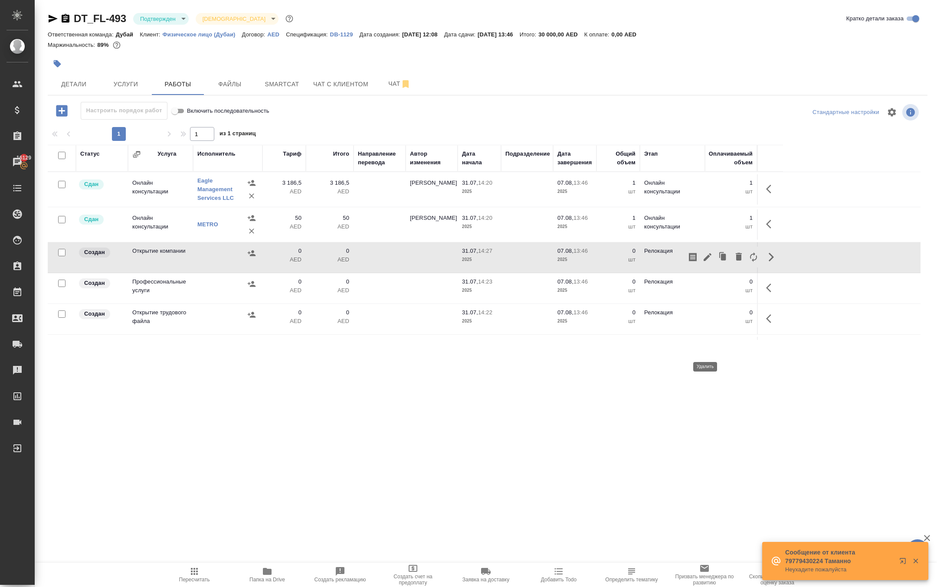
click at [736, 261] on icon "button" at bounding box center [739, 257] width 6 height 8
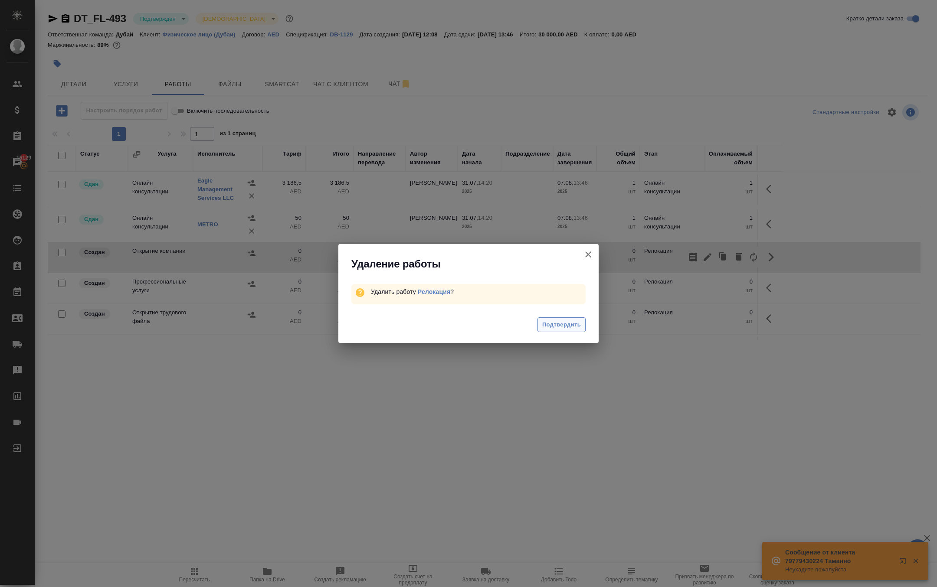
click at [579, 330] on span "Подтвердить" at bounding box center [561, 325] width 39 height 10
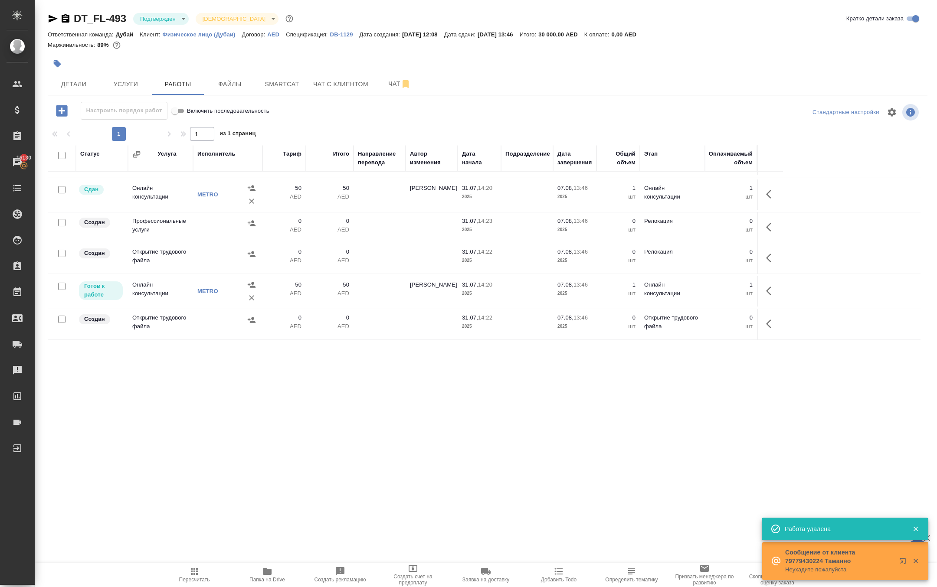
scroll to position [115, 0]
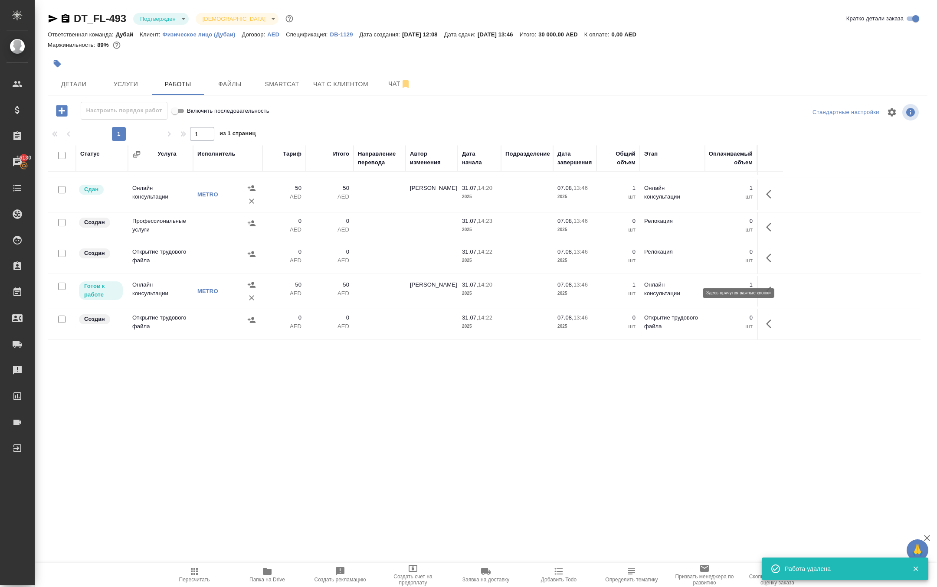
click at [766, 262] on icon "button" at bounding box center [768, 258] width 5 height 9
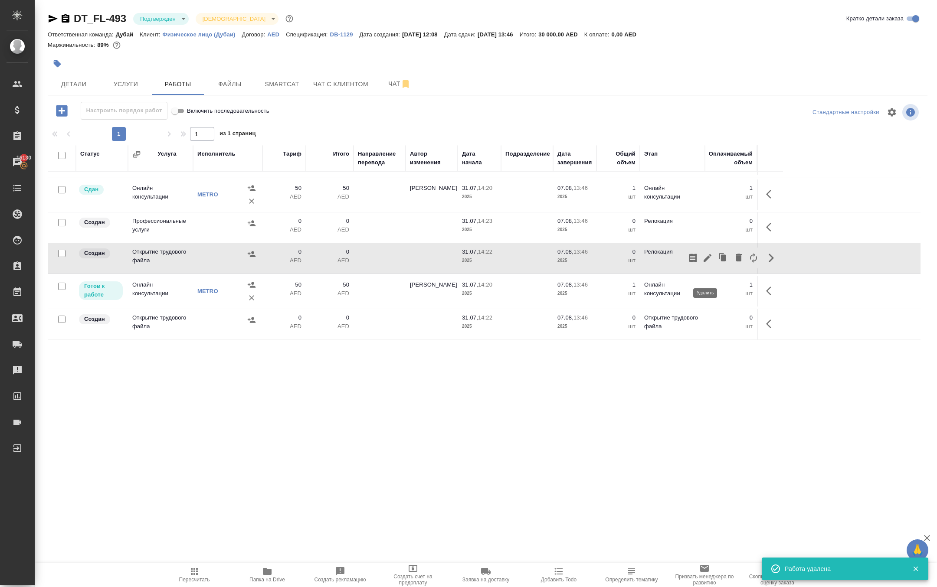
click at [736, 262] on icon "button" at bounding box center [739, 258] width 6 height 8
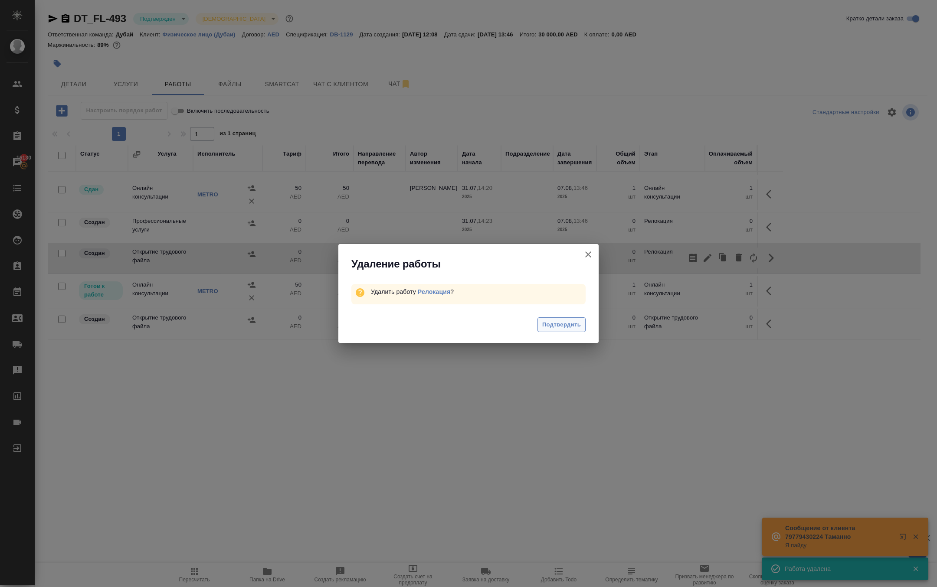
click at [565, 330] on span "Подтвердить" at bounding box center [561, 325] width 39 height 10
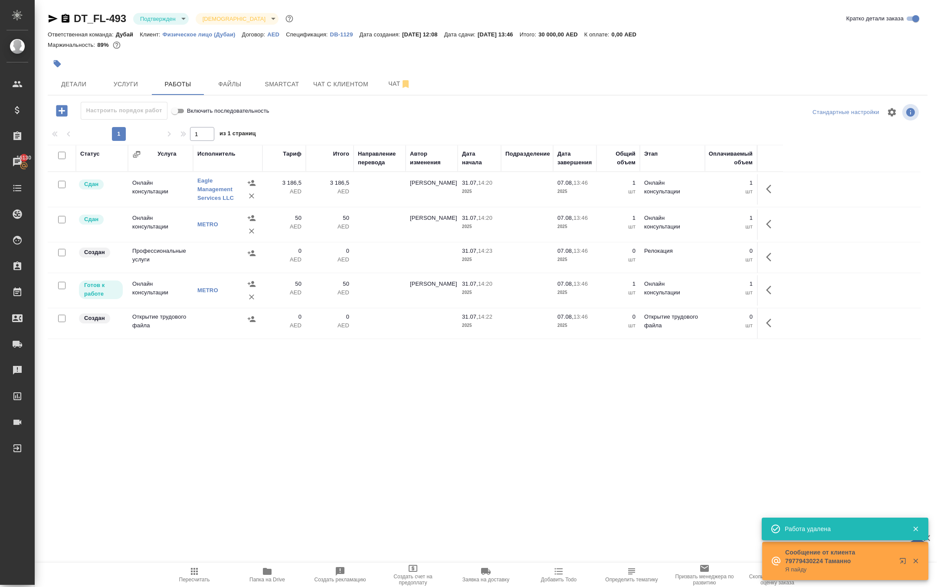
scroll to position [0, 0]
click at [766, 327] on icon "button" at bounding box center [768, 323] width 5 height 9
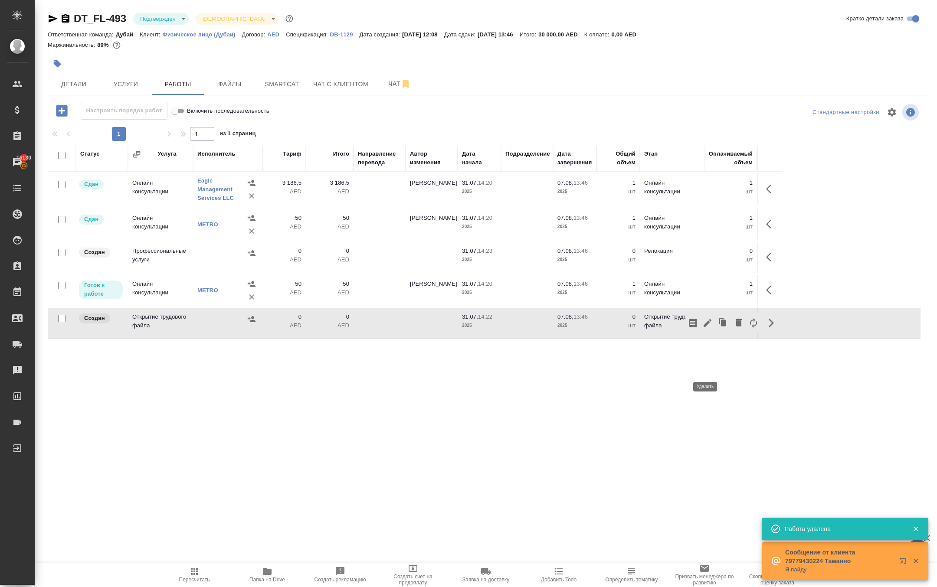
click at [736, 327] on icon "button" at bounding box center [739, 323] width 6 height 8
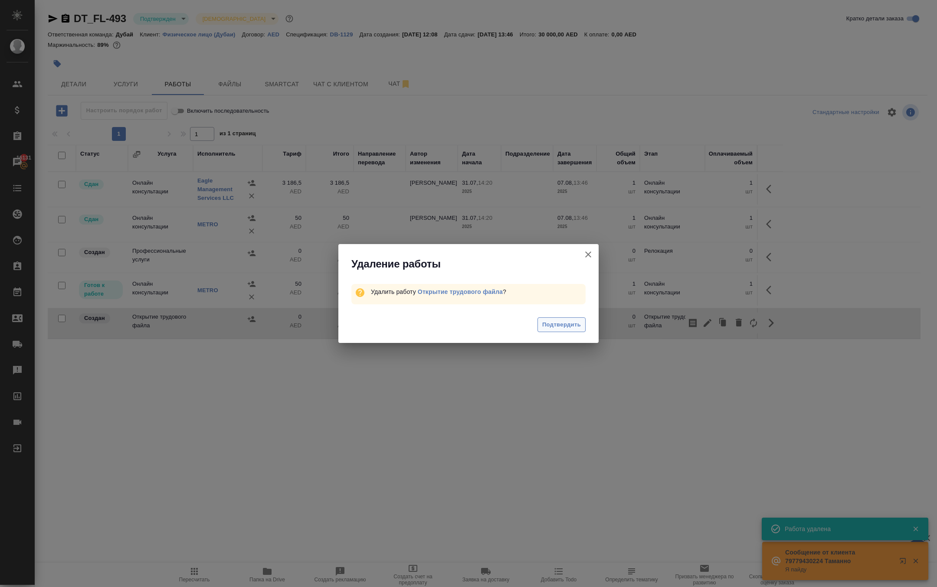
click at [573, 330] on span "Подтвердить" at bounding box center [561, 325] width 39 height 10
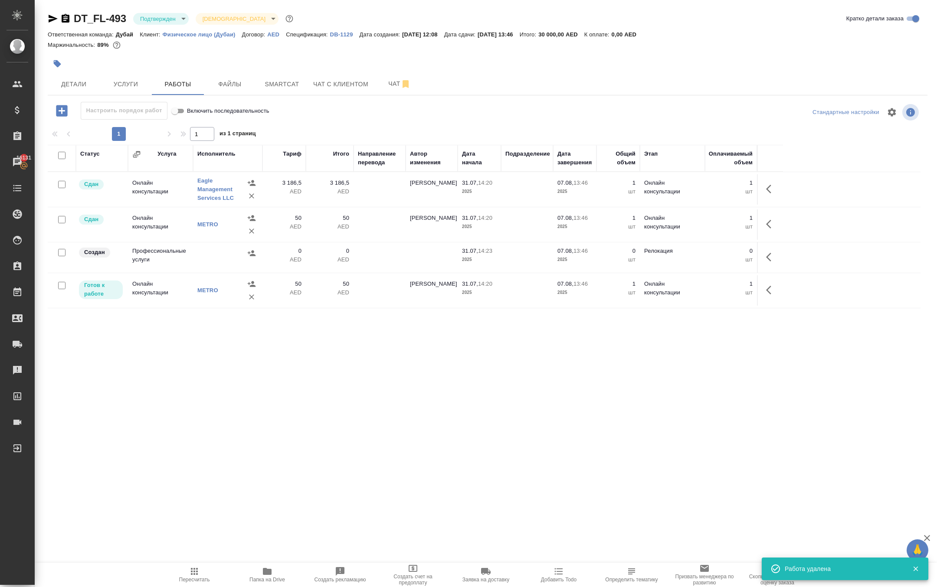
scroll to position [33, 0]
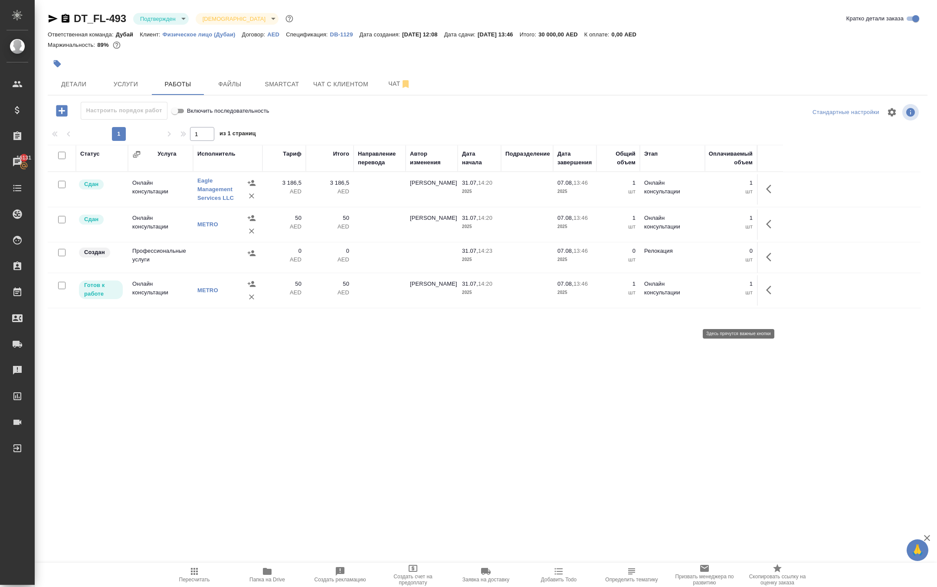
click at [771, 262] on icon "button" at bounding box center [771, 257] width 10 height 10
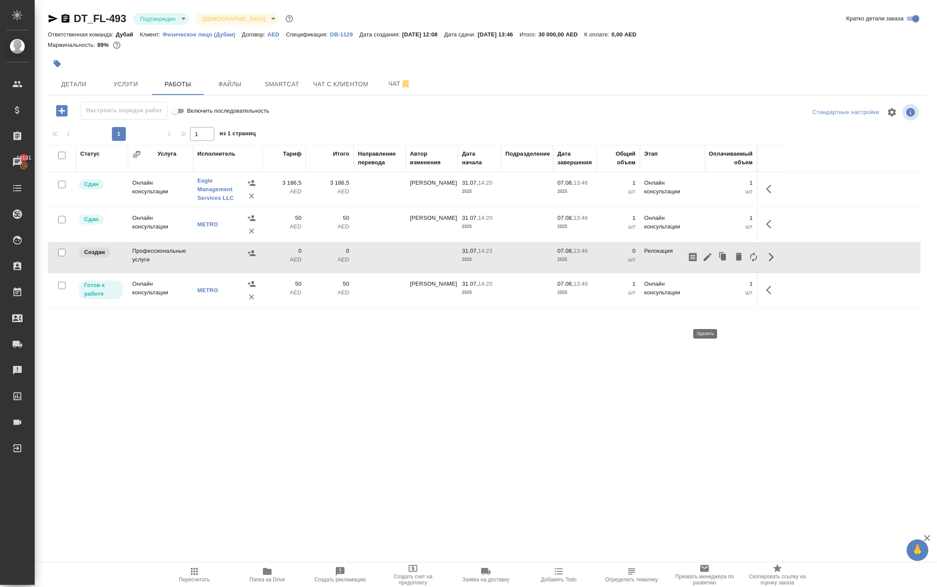
click at [736, 261] on icon "button" at bounding box center [739, 257] width 6 height 8
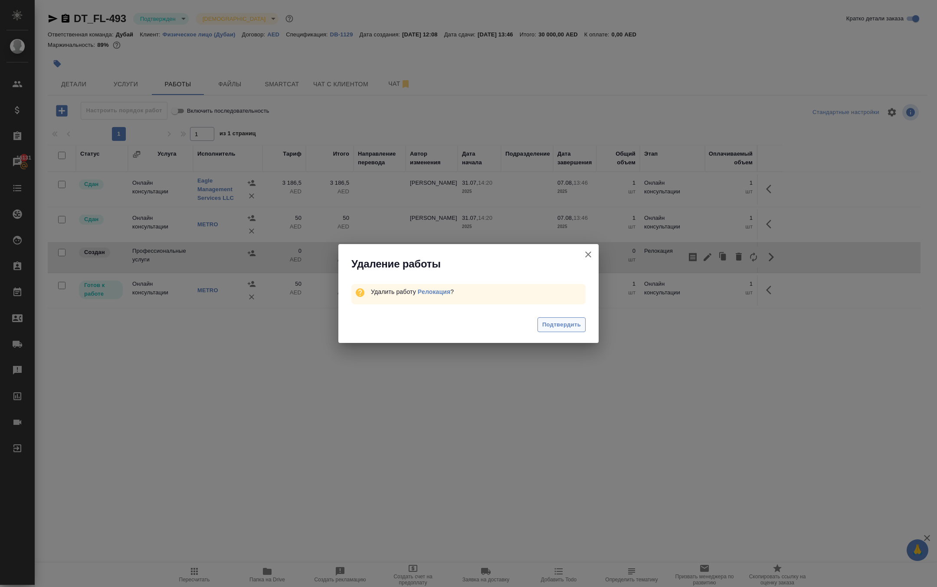
click at [571, 330] on span "Подтвердить" at bounding box center [561, 325] width 39 height 10
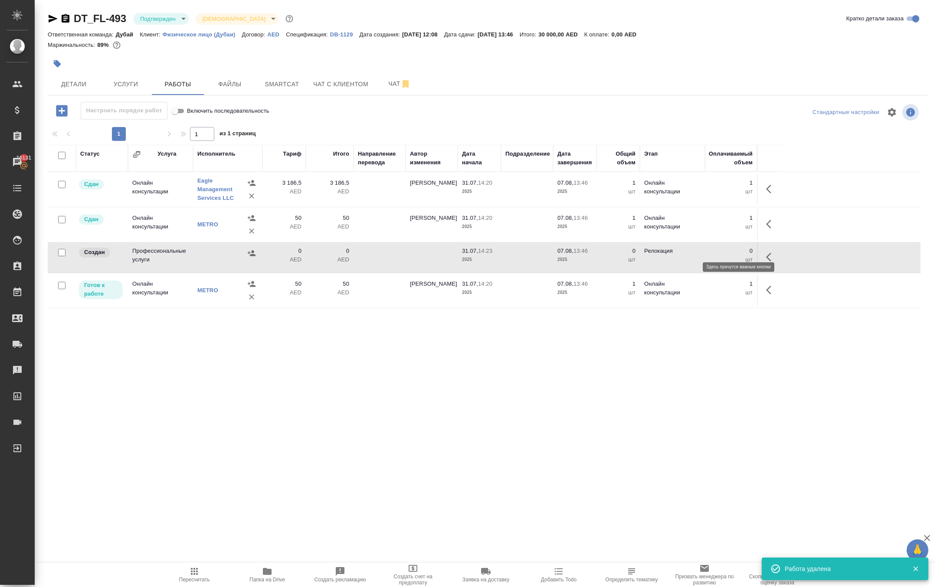
scroll to position [0, 0]
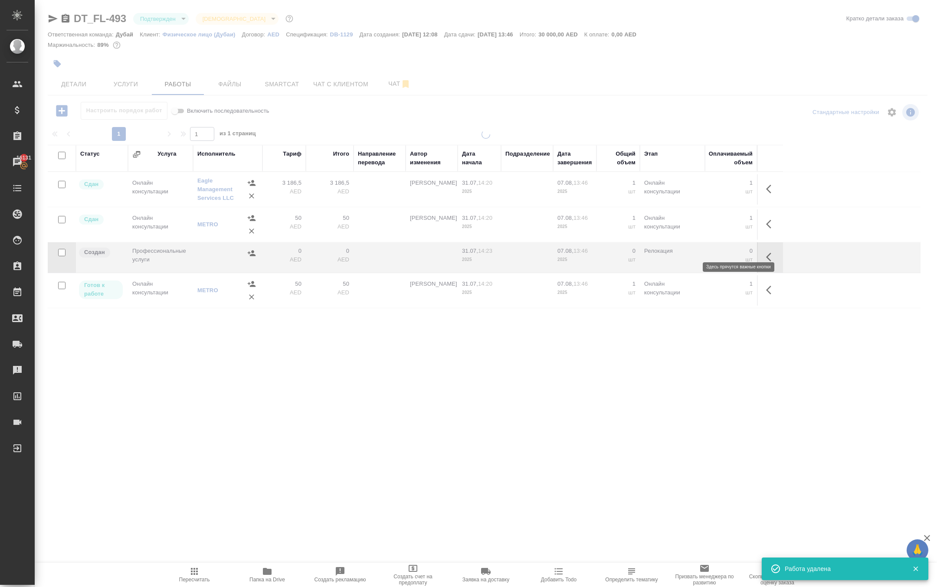
click at [765, 200] on button "button" at bounding box center [771, 189] width 21 height 21
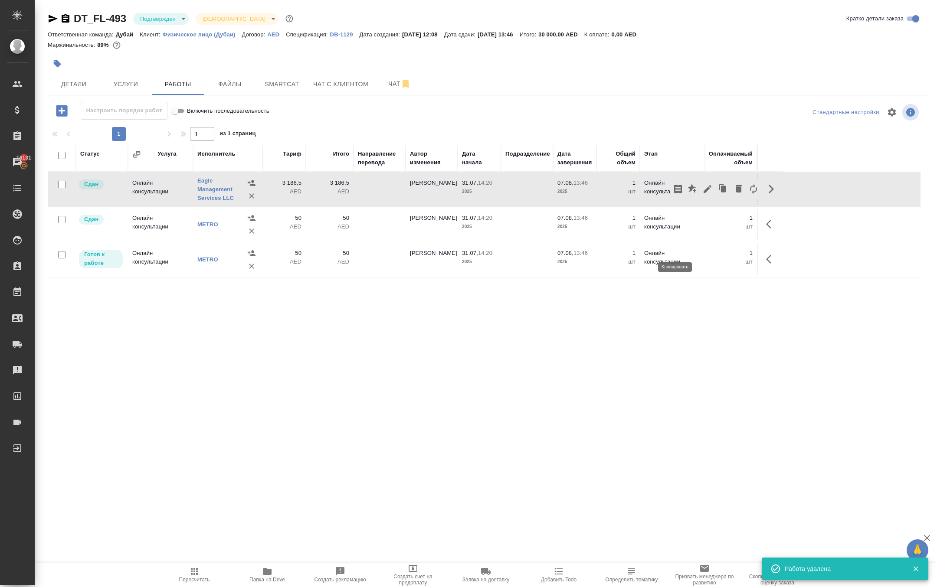
click at [717, 195] on icon "button" at bounding box center [723, 189] width 12 height 12
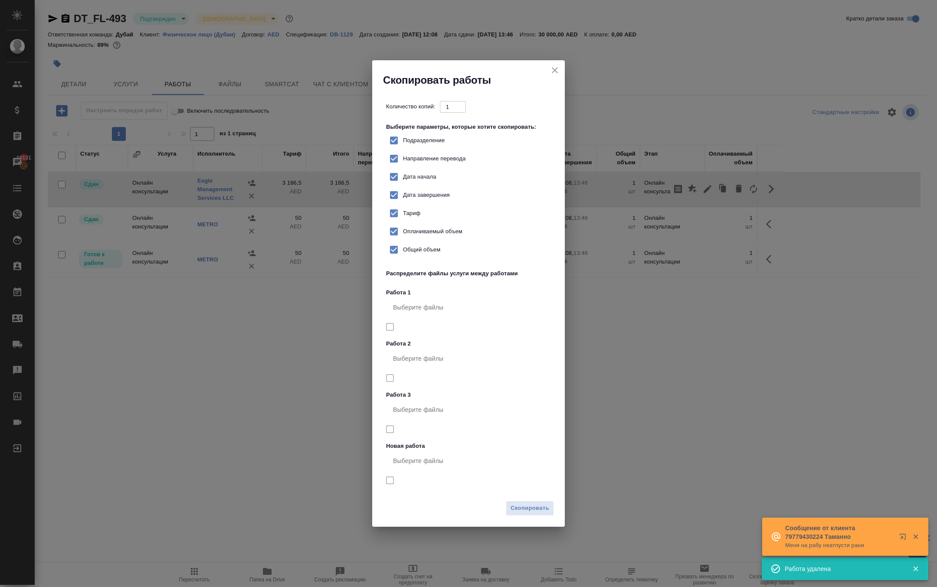
click at [420, 218] on span "Тариф" at bounding box center [411, 213] width 17 height 9
click at [403, 221] on input "Тариф" at bounding box center [394, 213] width 18 height 18
checkbox input "false"
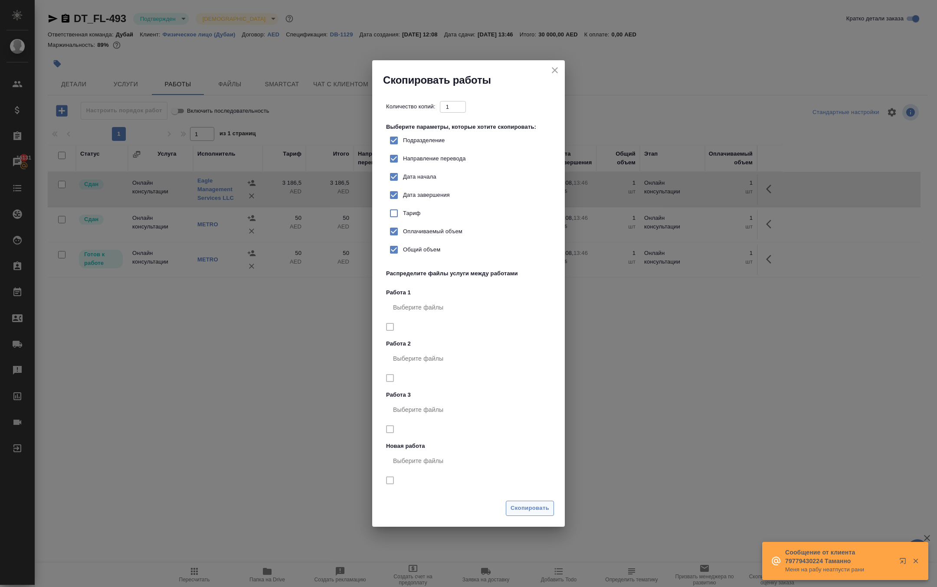
click at [518, 516] on button "Скопировать" at bounding box center [530, 508] width 48 height 15
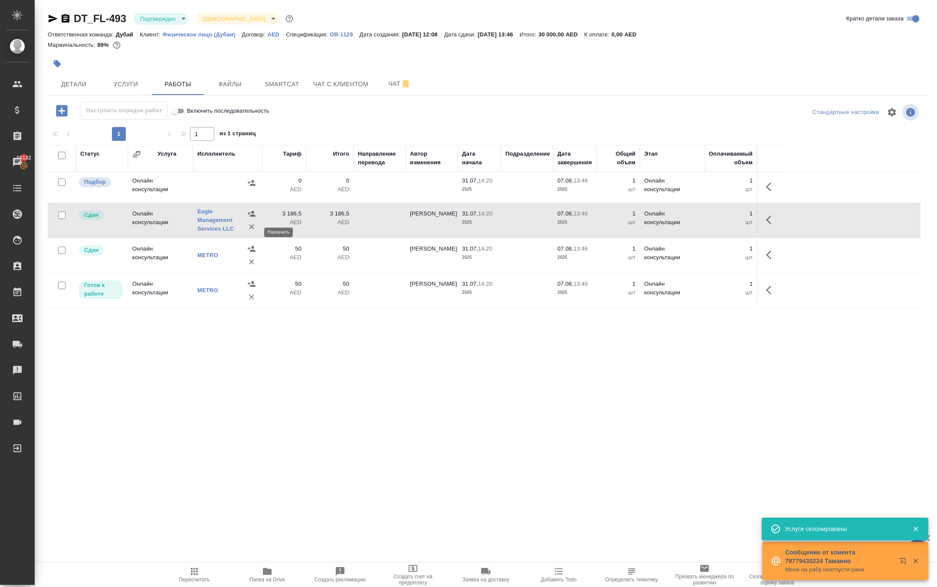
click at [248, 187] on icon "button" at bounding box center [251, 183] width 9 height 9
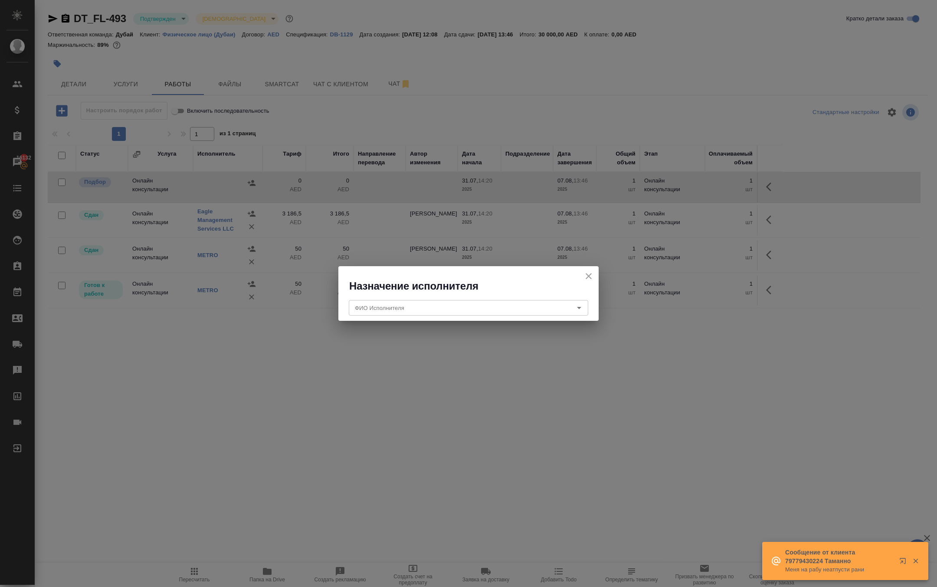
click at [583, 279] on icon "close" at bounding box center [588, 276] width 10 height 10
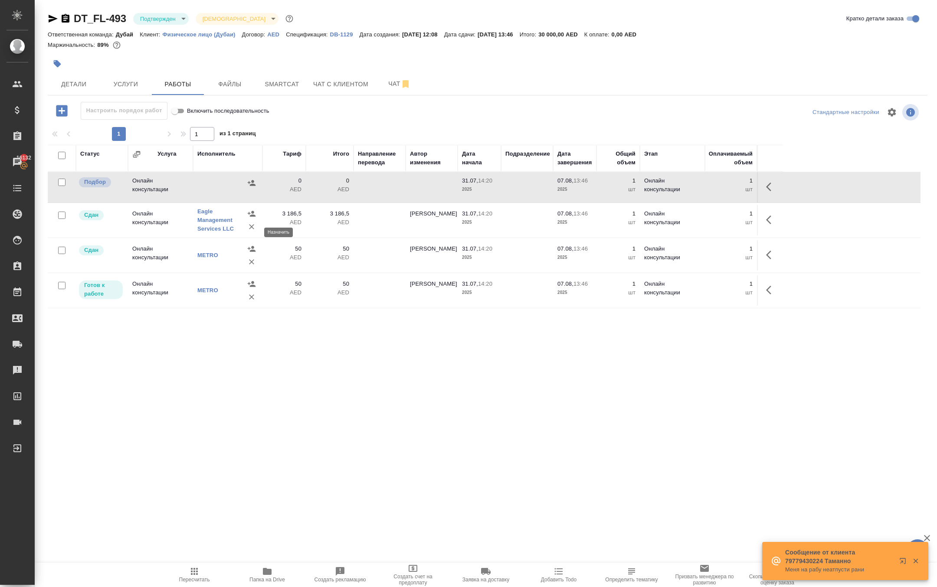
click at [247, 187] on icon "button" at bounding box center [251, 183] width 9 height 9
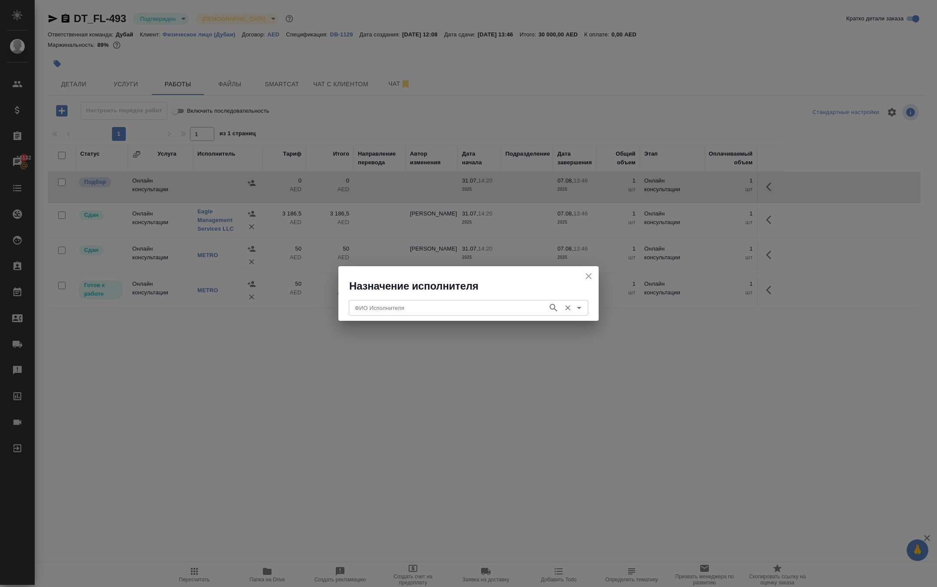
click at [385, 304] on input "ФИО Исполнителя" at bounding box center [447, 308] width 192 height 10
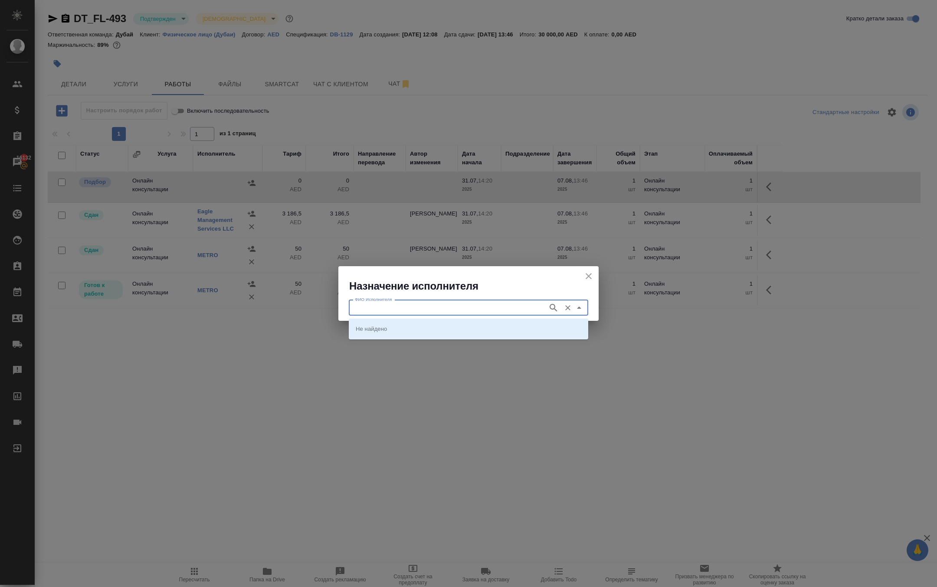
type input "w"
type input "det"
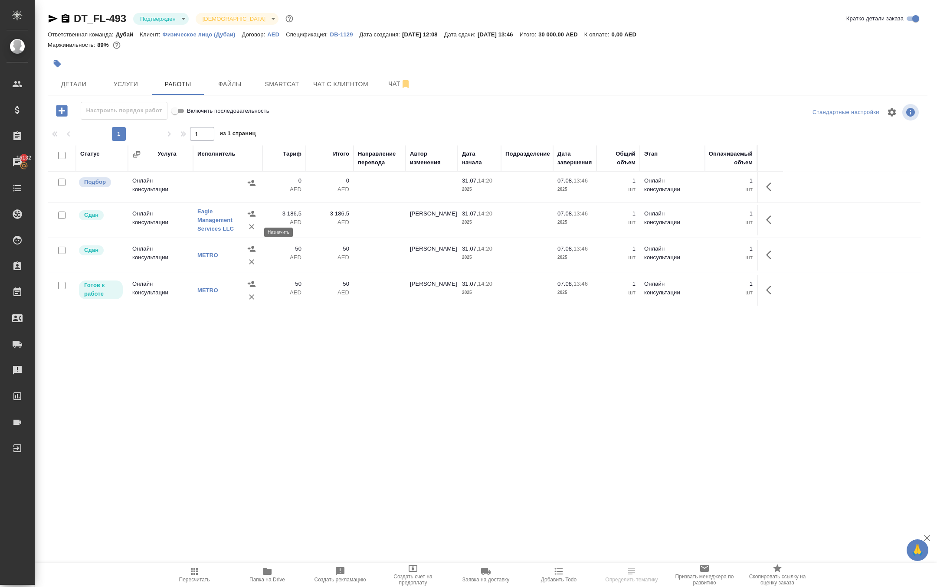
click at [249, 186] on icon "button" at bounding box center [252, 183] width 8 height 6
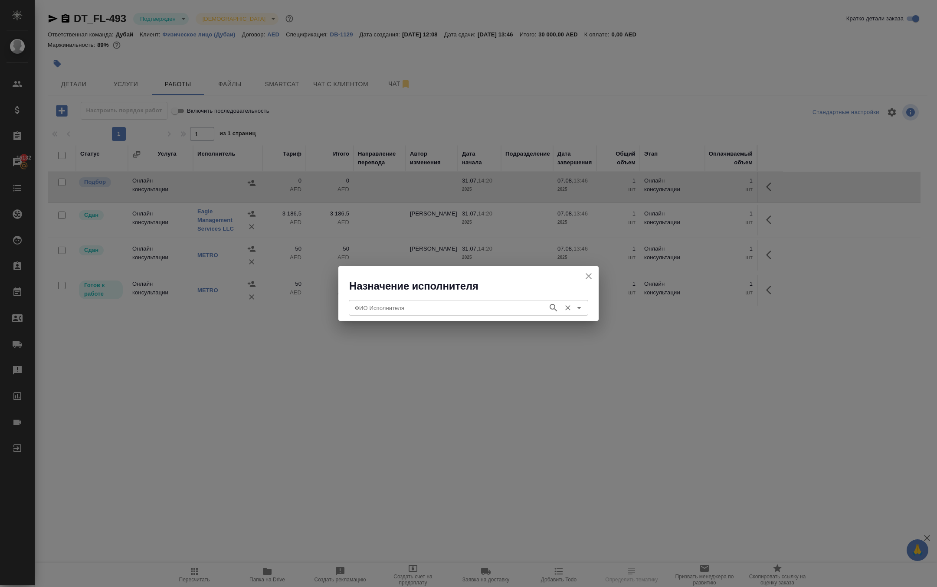
click at [376, 313] on input "ФИО Исполнителя" at bounding box center [447, 308] width 192 height 10
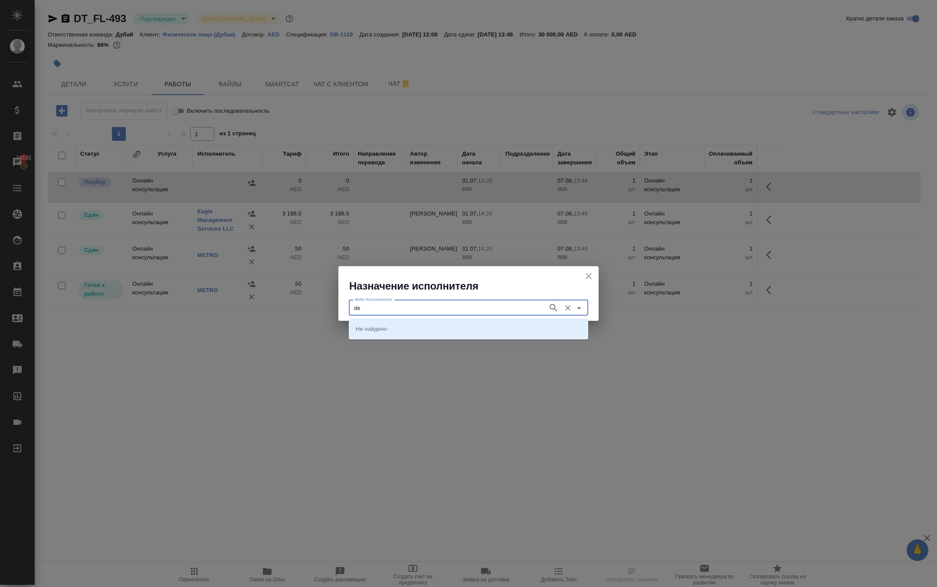
type input "ded"
type input "[GEOGRAPHIC_DATA]"
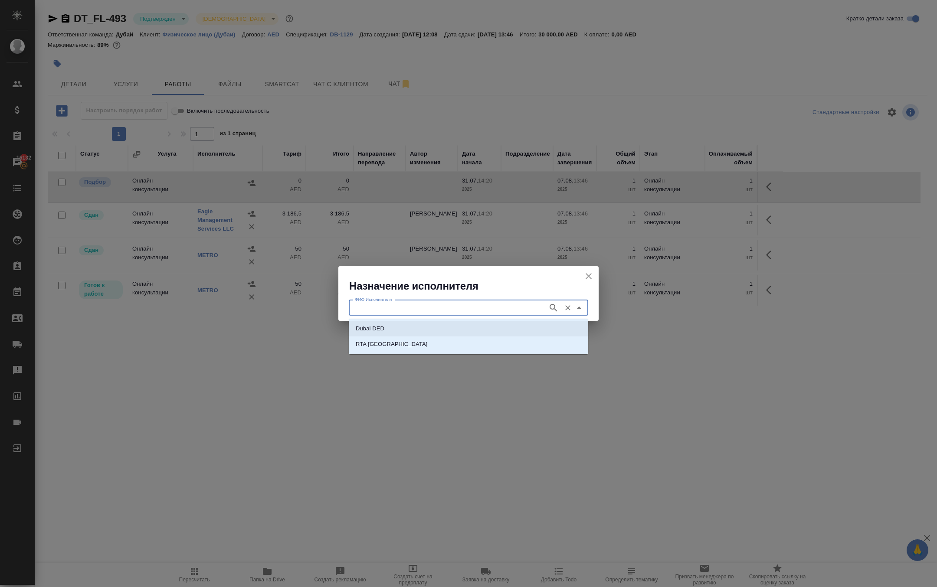
click at [370, 328] on p "Dubai DED" at bounding box center [370, 328] width 29 height 9
type input "Dubai DED"
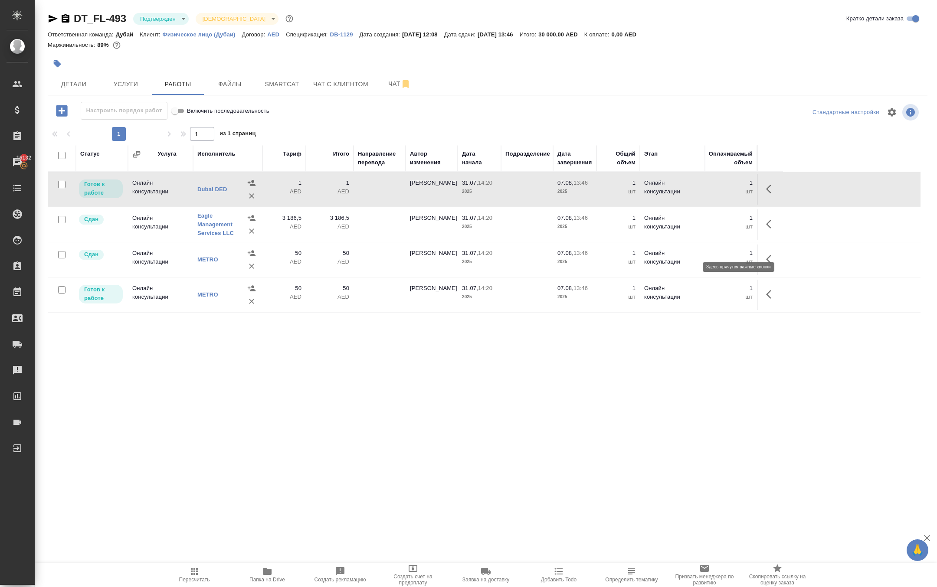
click at [766, 194] on icon "button" at bounding box center [771, 189] width 10 height 10
click at [704, 193] on icon "button" at bounding box center [708, 189] width 8 height 8
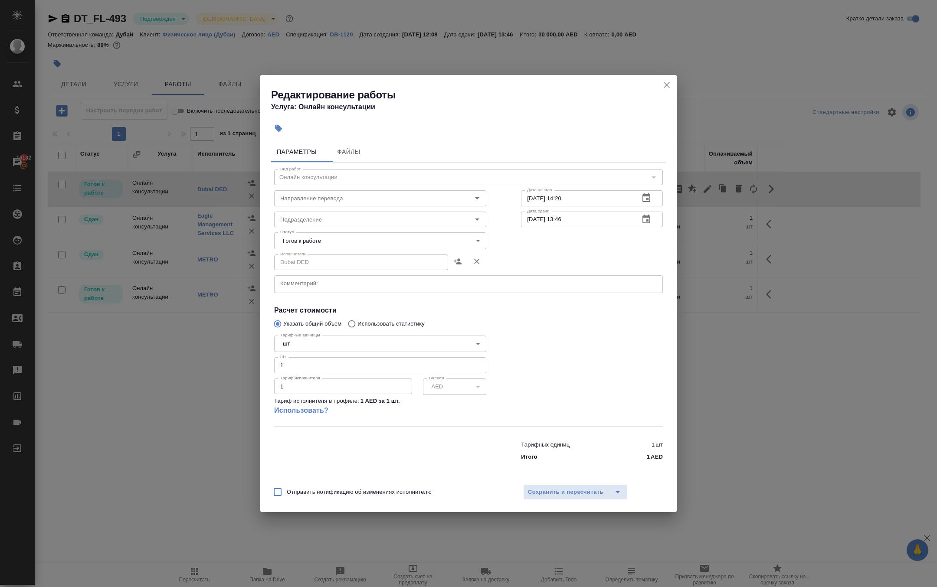
click at [307, 219] on body "🙏 .cls-1 fill:#fff; AWATERA [PERSON_NAME] Спецификации Заказы 16132 Чаты Todo П…" at bounding box center [468, 293] width 937 height 587
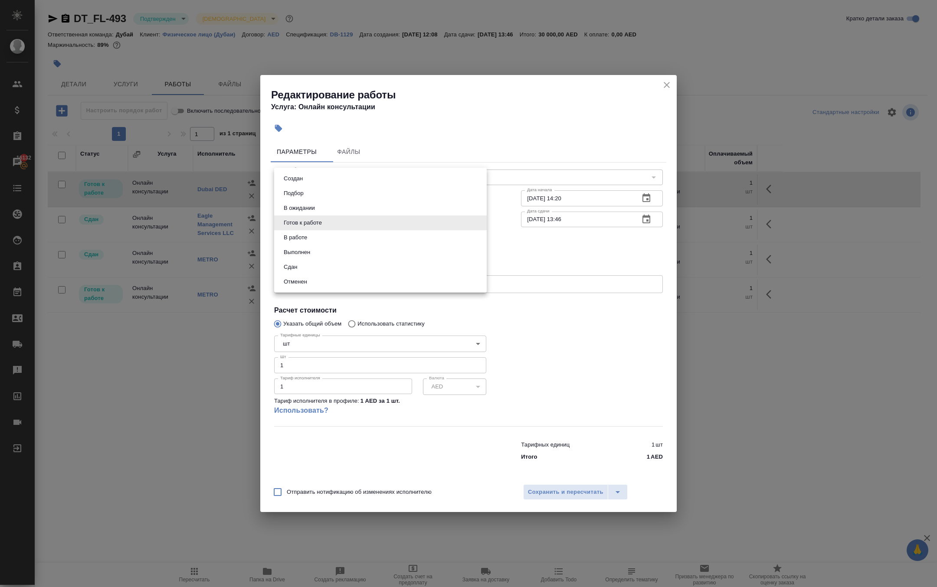
click at [315, 274] on li "Сдан" at bounding box center [380, 267] width 213 height 15
type input "closed"
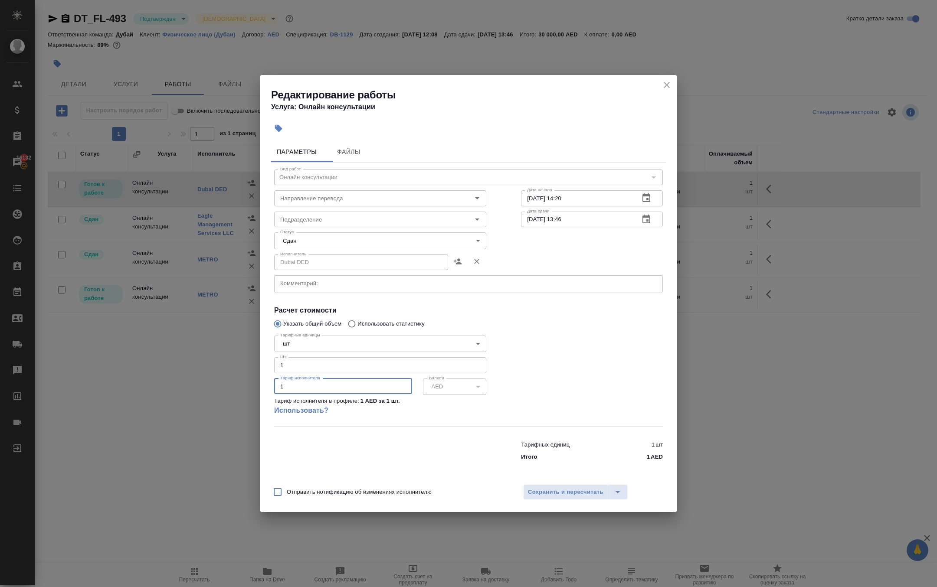
drag, startPoint x: 303, startPoint y: 394, endPoint x: 262, endPoint y: 390, distance: 40.9
click at [262, 390] on div "Параметры Файлы Вид работ Онлайн консультации Вид работ Направление перевода На…" at bounding box center [468, 308] width 416 height 341
click at [292, 394] on input "1" at bounding box center [343, 387] width 138 height 16
paste input "number"
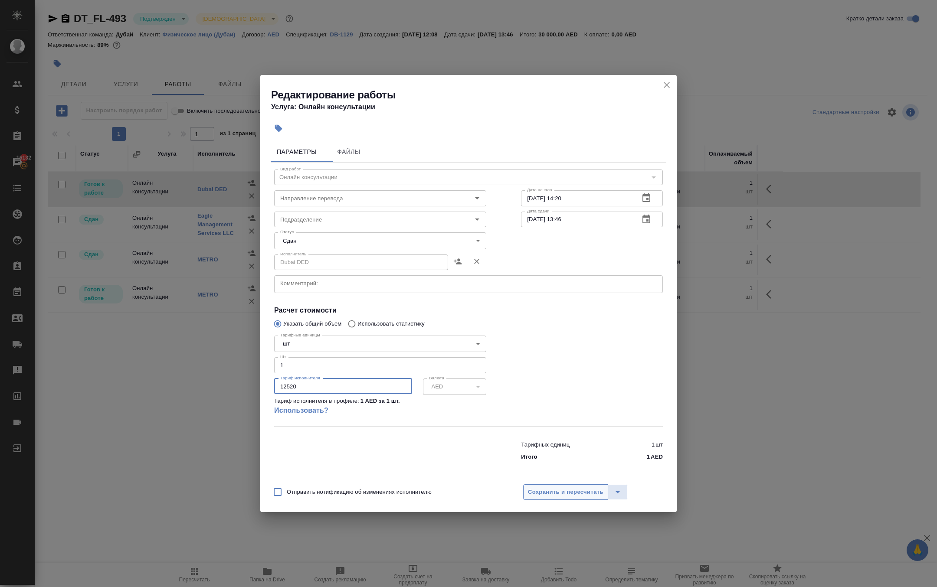
type input "12520"
click at [559, 498] on span "Сохранить и пересчитать" at bounding box center [565, 493] width 75 height 10
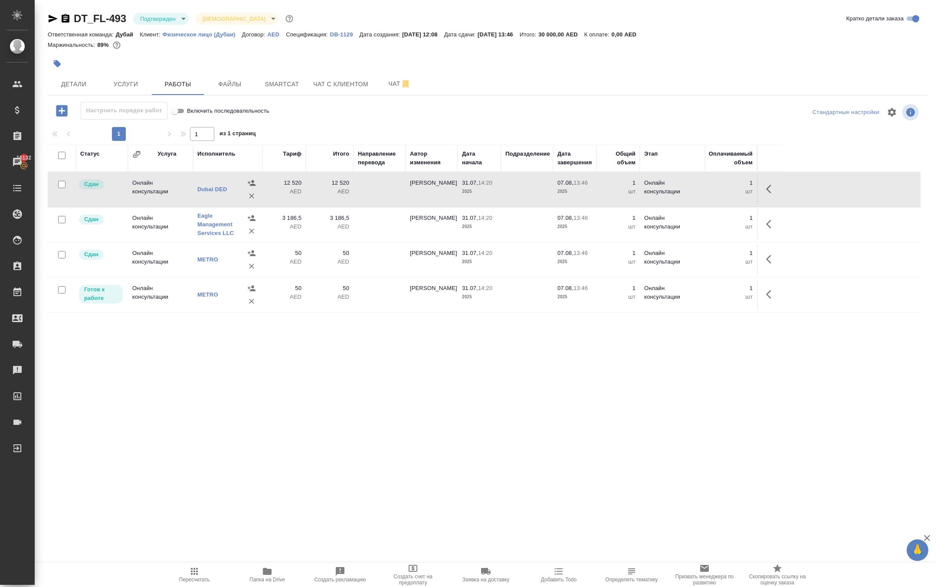
click at [194, 568] on icon "button" at bounding box center [194, 571] width 7 height 7
click at [118, 90] on span "Услуги" at bounding box center [126, 84] width 42 height 11
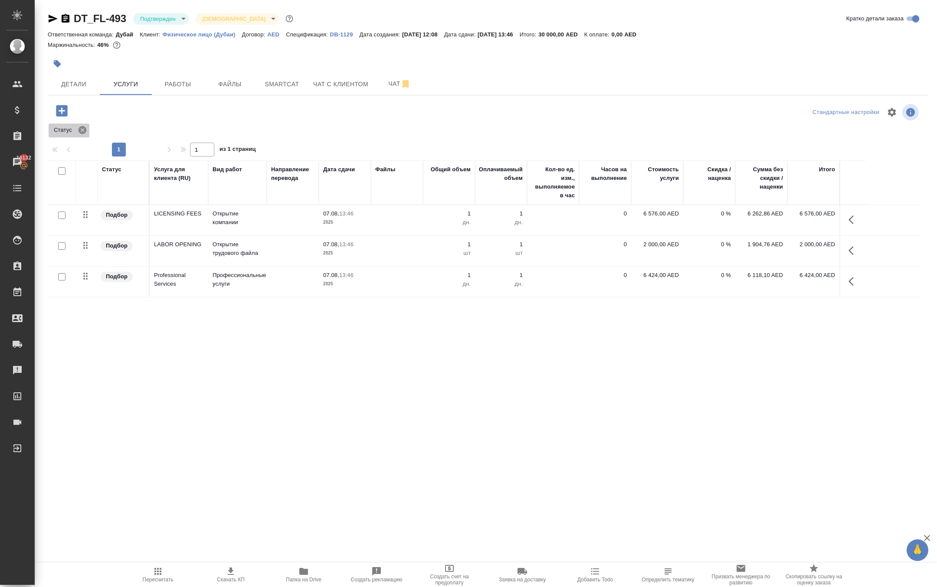
click at [87, 135] on icon at bounding box center [83, 130] width 10 height 10
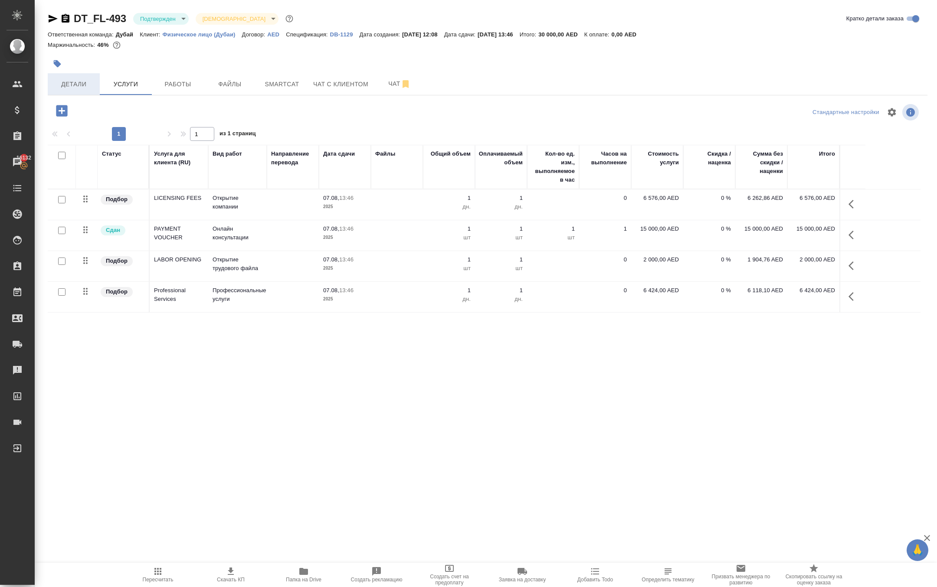
click at [68, 90] on span "Детали" at bounding box center [74, 84] width 42 height 11
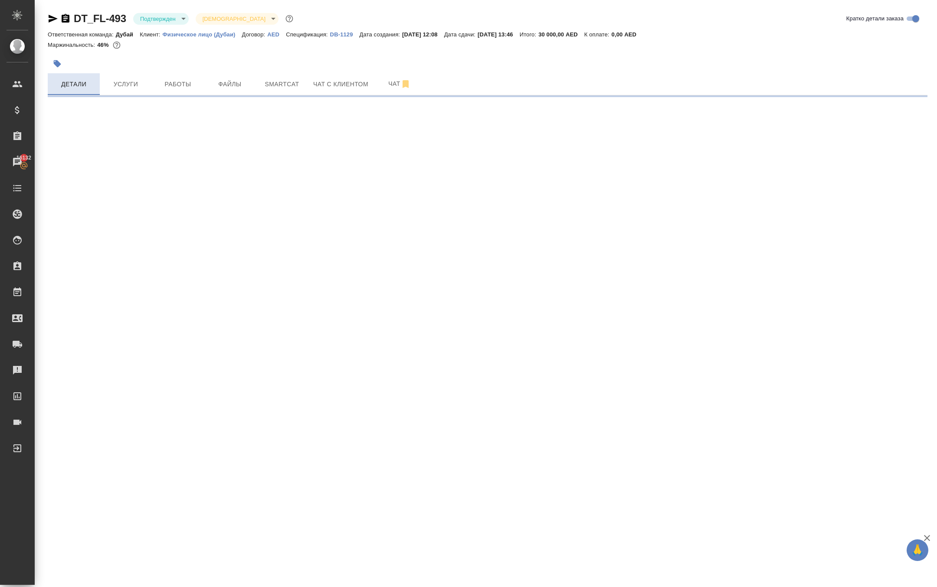
select select "RU"
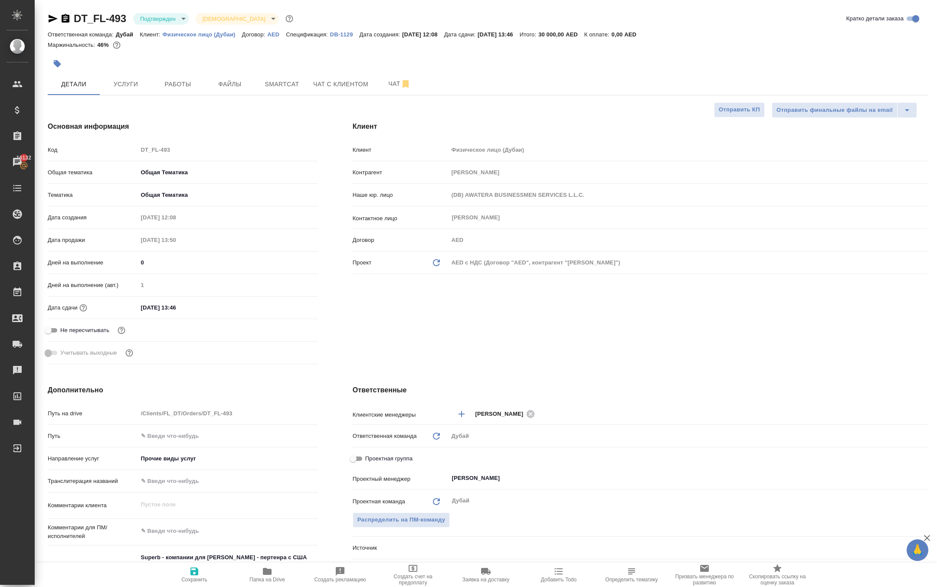
type textarea "x"
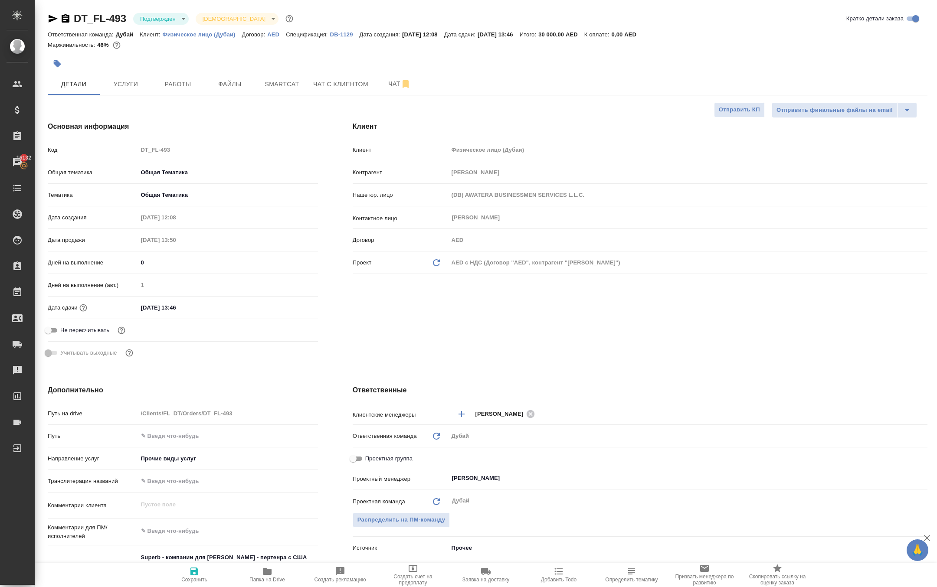
type textarea "x"
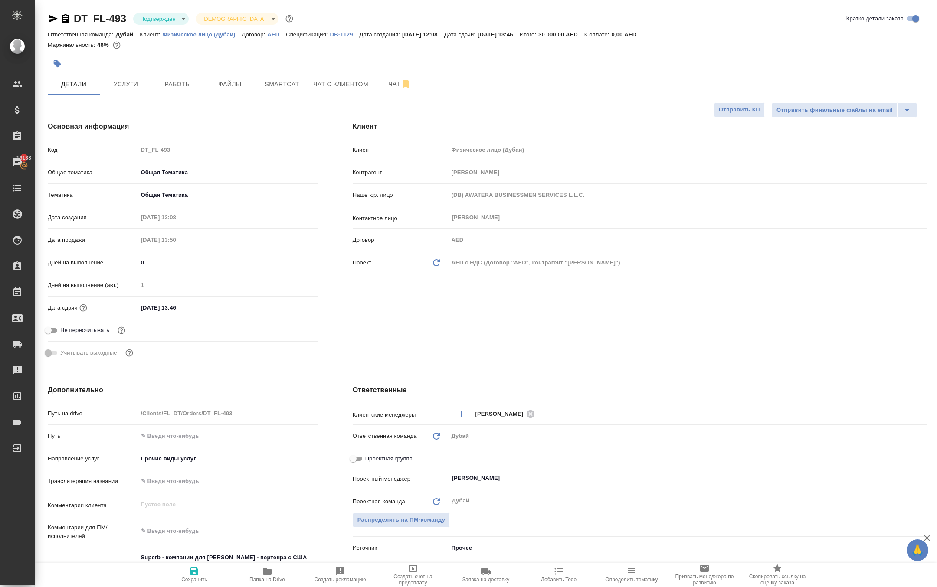
type textarea "x"
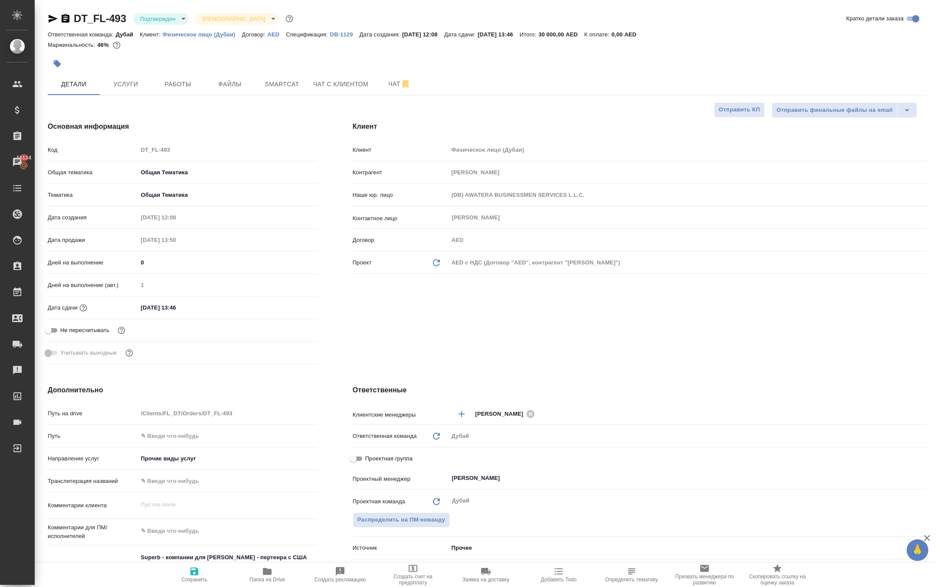
type textarea "x"
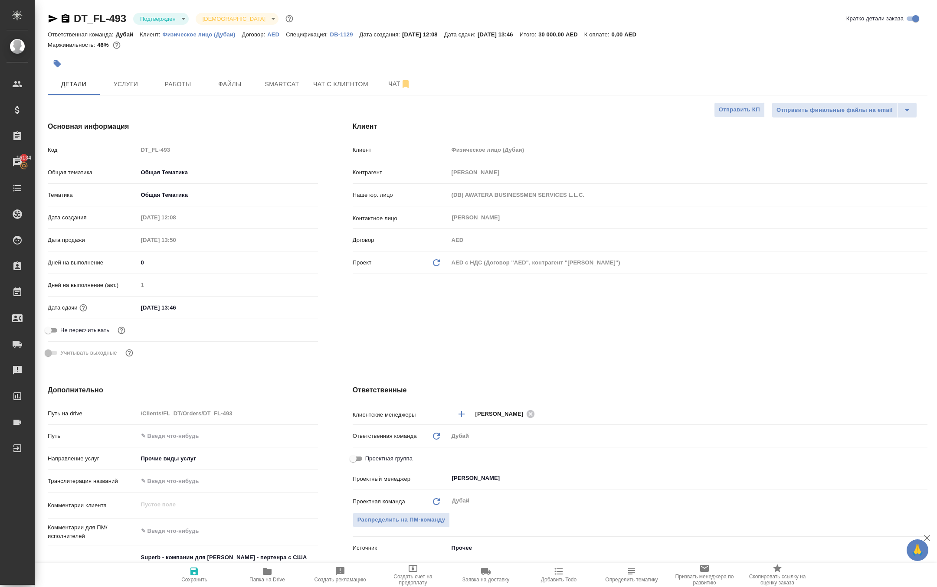
type textarea "x"
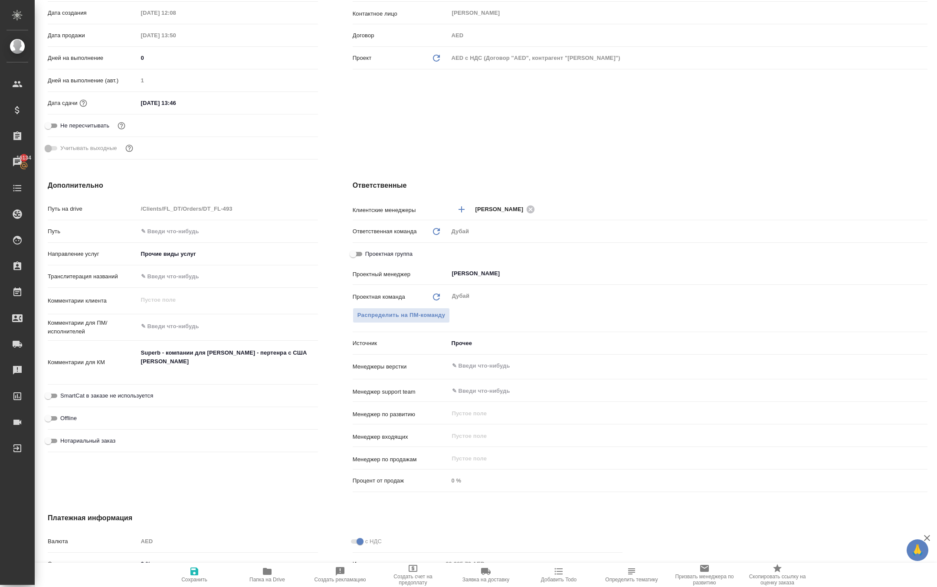
scroll to position [205, 2]
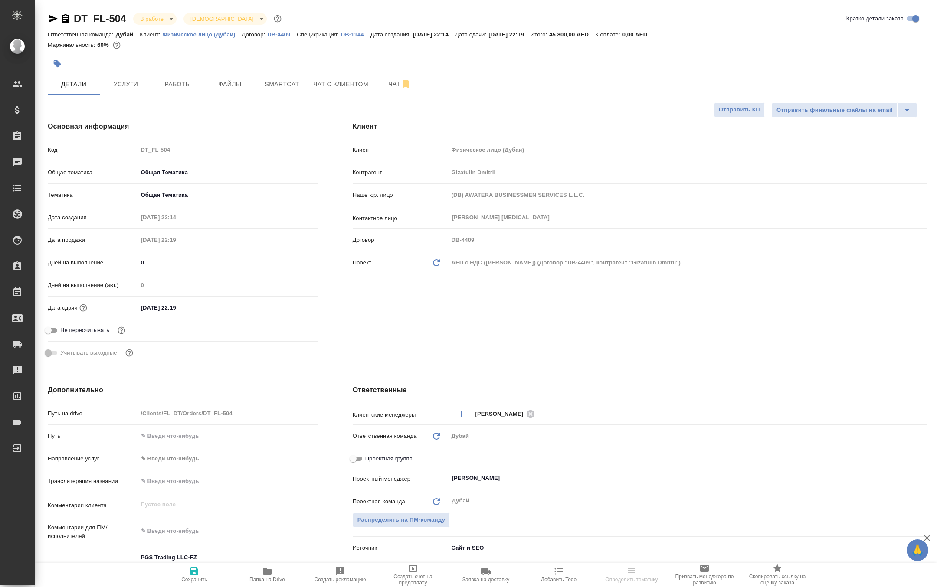
select select "RU"
type textarea "x"
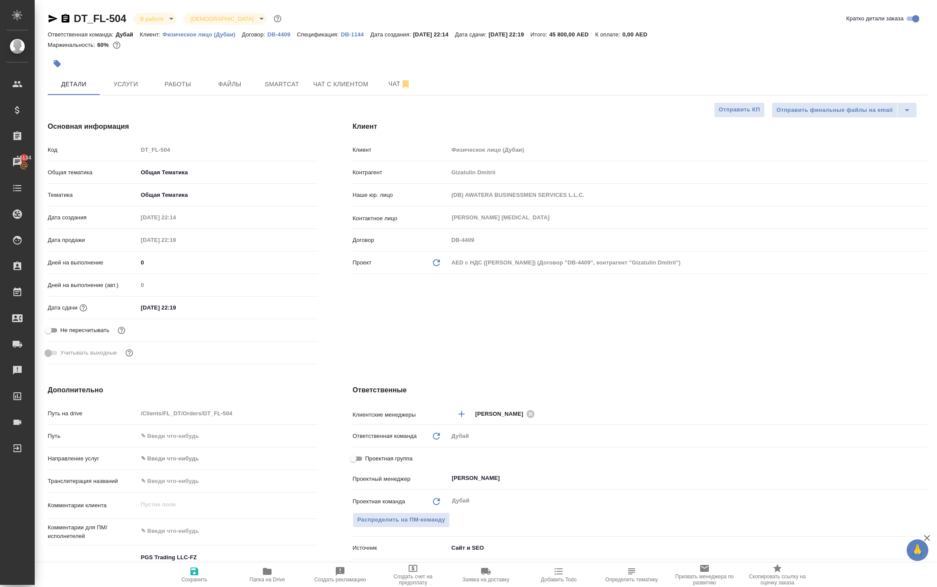
type textarea "x"
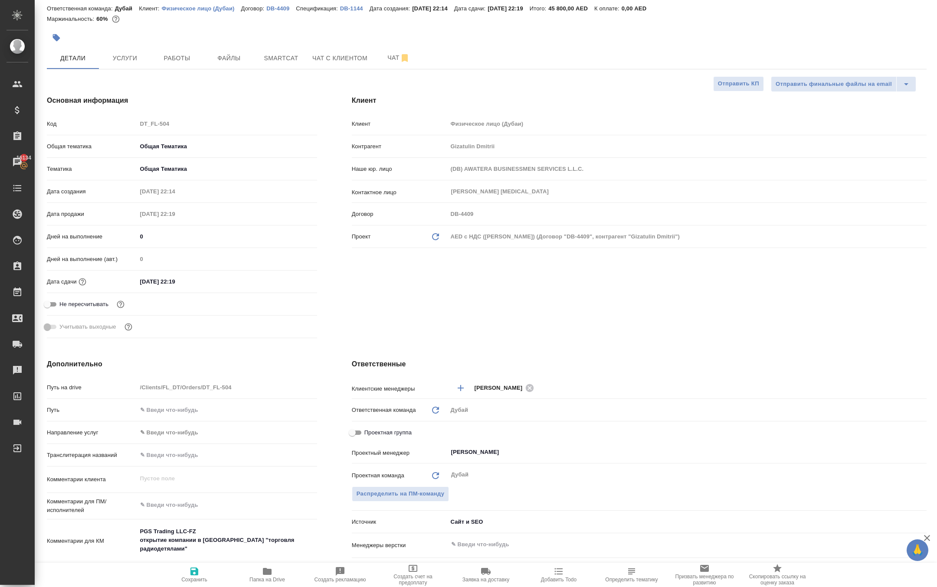
scroll to position [9, 1]
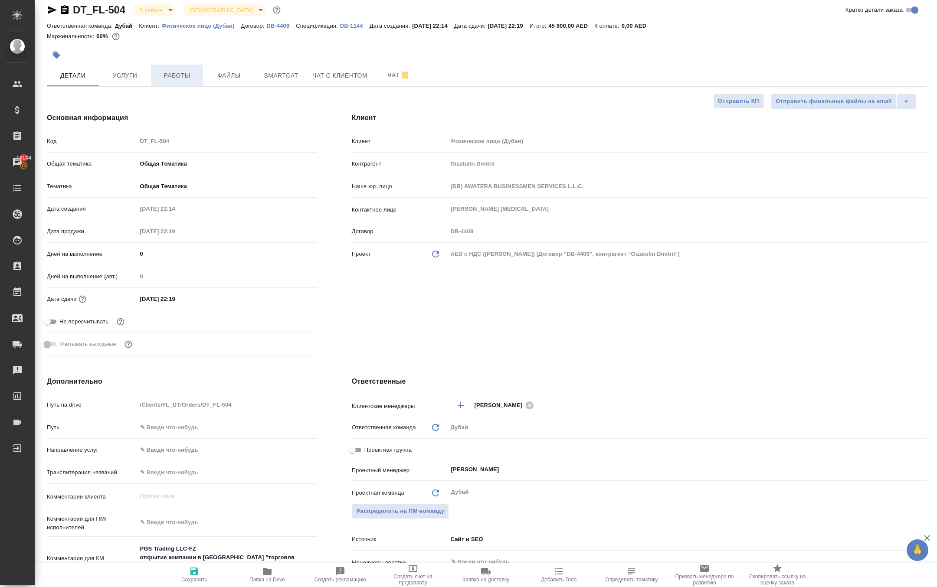
click at [176, 81] on span "Работы" at bounding box center [177, 75] width 42 height 11
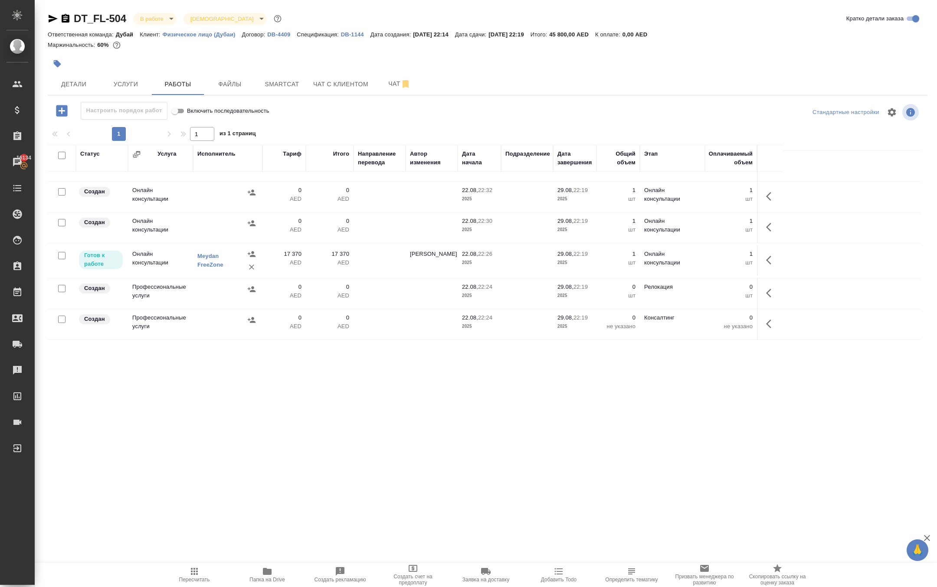
scroll to position [172, 0]
click at [766, 298] on icon "button" at bounding box center [771, 293] width 10 height 10
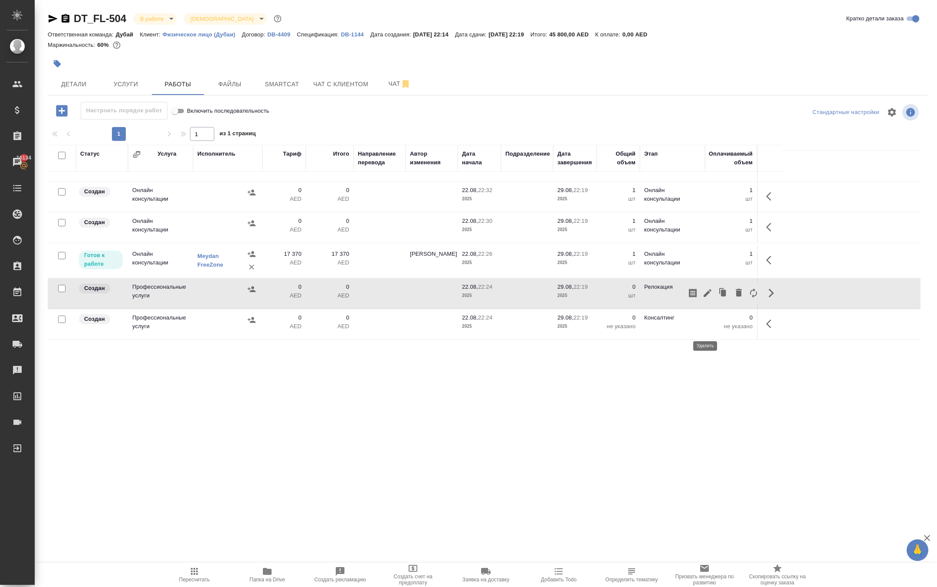
click at [733, 298] on icon "button" at bounding box center [738, 293] width 10 height 10
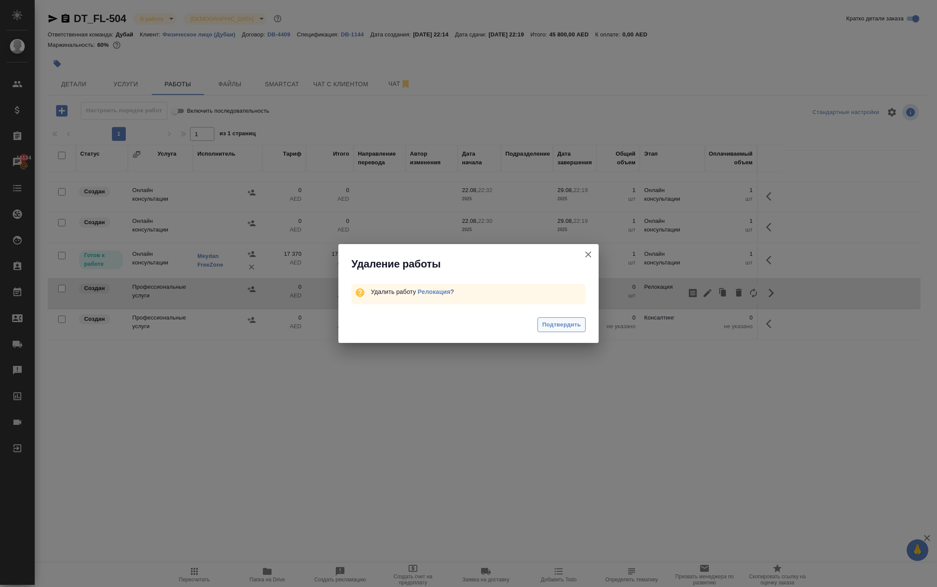
click at [576, 330] on span "Подтвердить" at bounding box center [561, 325] width 39 height 10
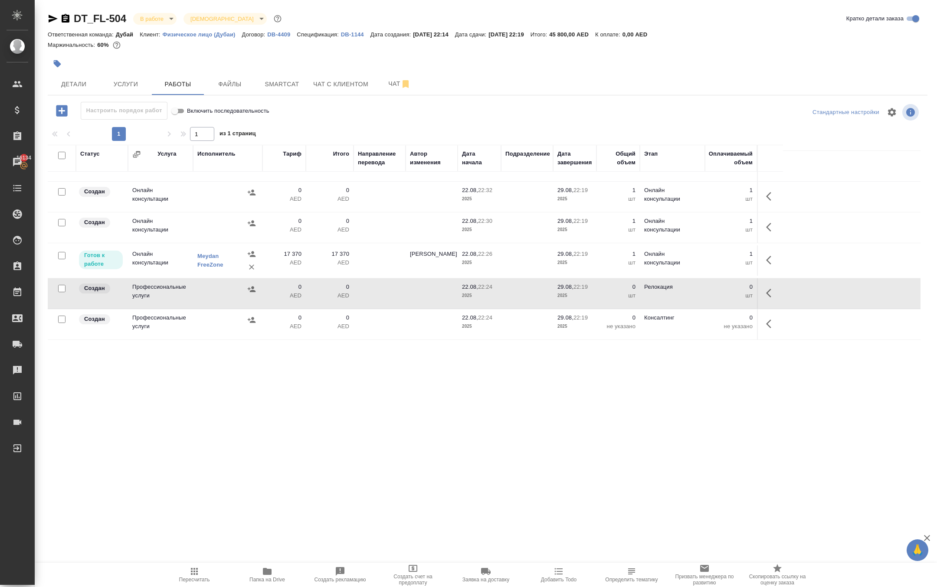
click at [766, 329] on icon "button" at bounding box center [771, 324] width 10 height 10
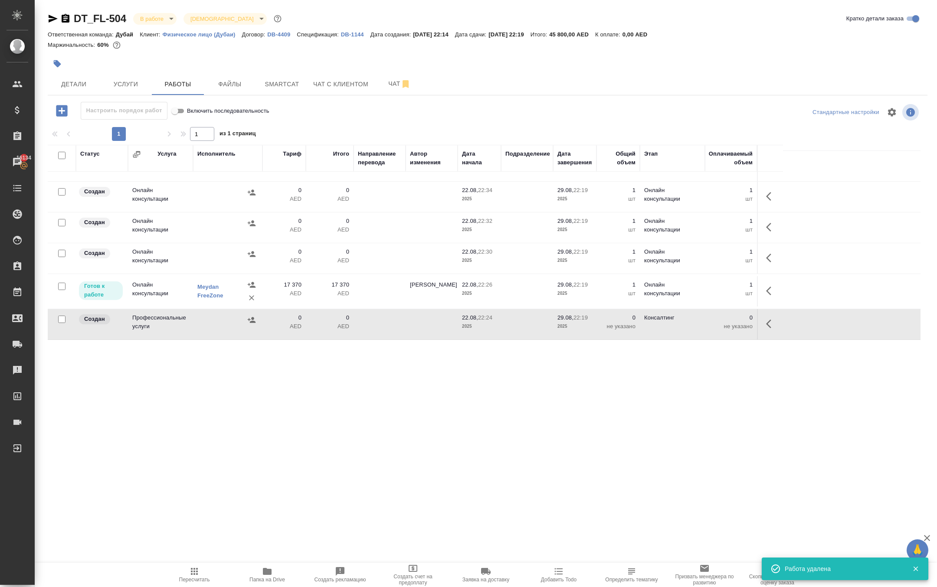
click at [717, 331] on p "не указано" at bounding box center [730, 326] width 43 height 9
click at [766, 329] on icon "button" at bounding box center [771, 324] width 10 height 10
click at [736, 327] on icon "button" at bounding box center [739, 324] width 6 height 8
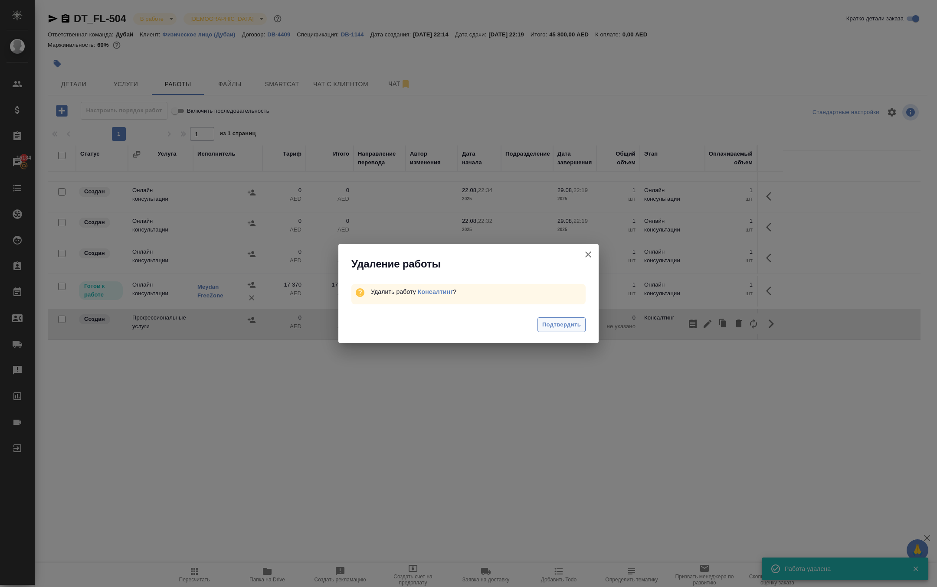
click at [570, 330] on span "Подтвердить" at bounding box center [561, 325] width 39 height 10
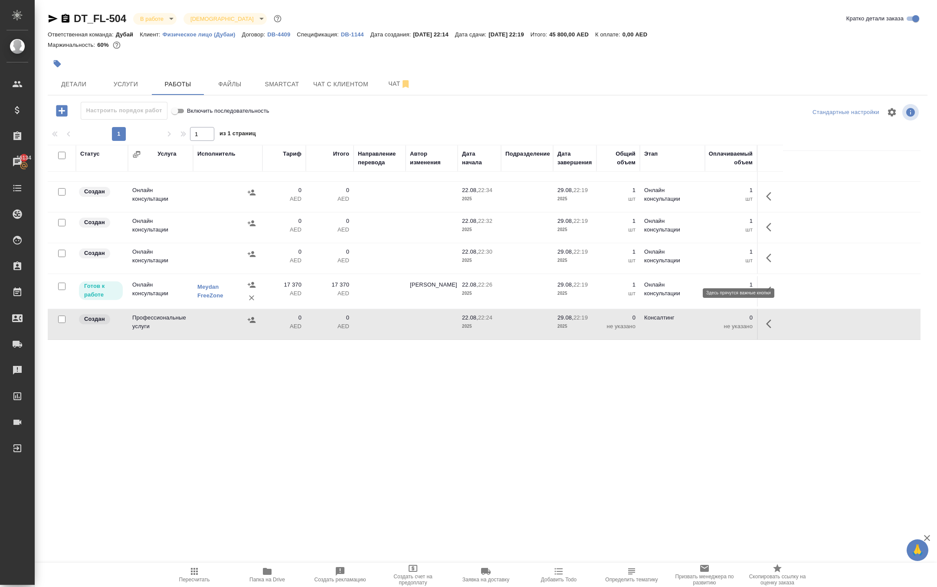
click at [766, 263] on icon "button" at bounding box center [771, 258] width 10 height 10
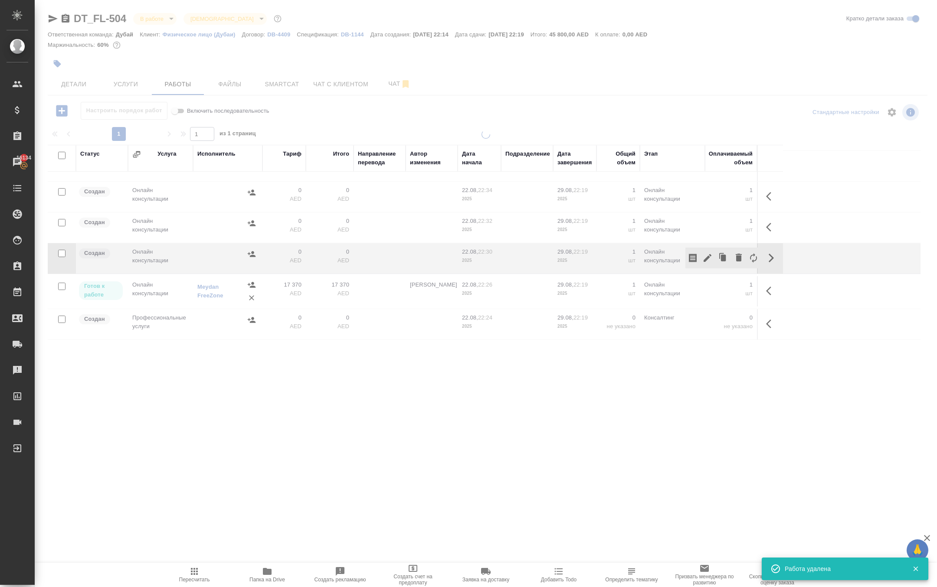
scroll to position [90, 0]
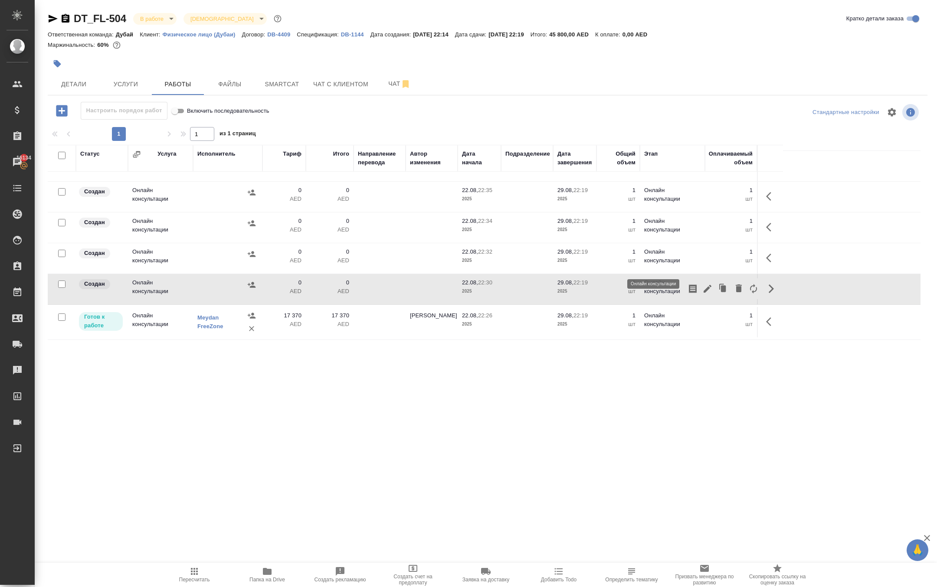
click at [660, 265] on p "Онлайн консультации" at bounding box center [672, 256] width 56 height 17
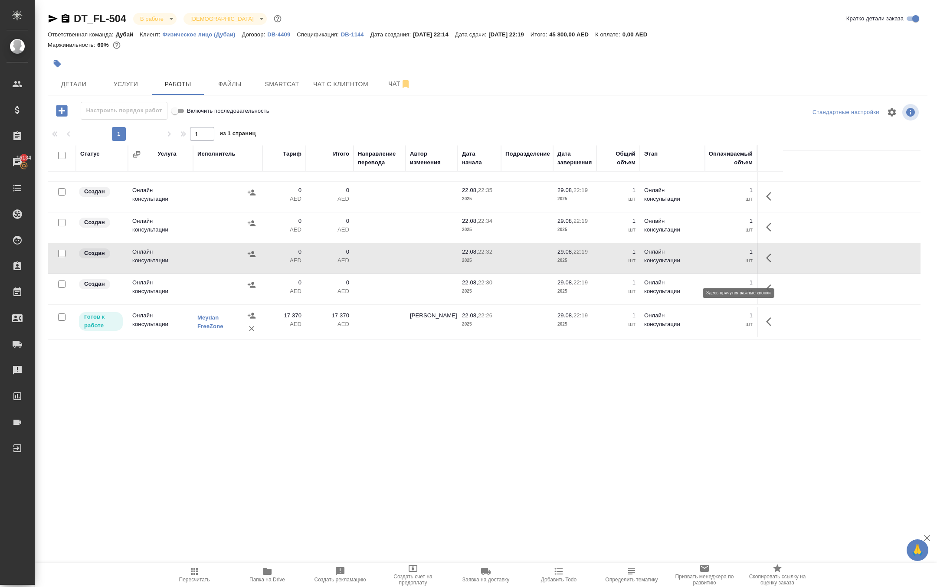
click at [766, 263] on icon "button" at bounding box center [771, 258] width 10 height 10
click at [769, 263] on icon "button" at bounding box center [771, 258] width 10 height 10
click at [767, 263] on icon "button" at bounding box center [771, 258] width 10 height 10
click at [766, 293] on icon "button" at bounding box center [768, 289] width 5 height 9
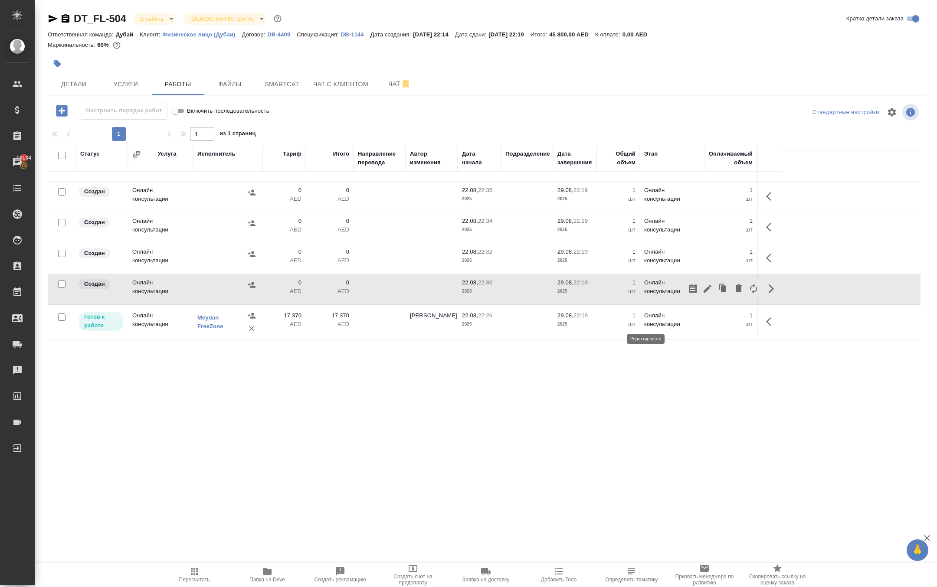
click at [702, 294] on icon "button" at bounding box center [707, 289] width 10 height 10
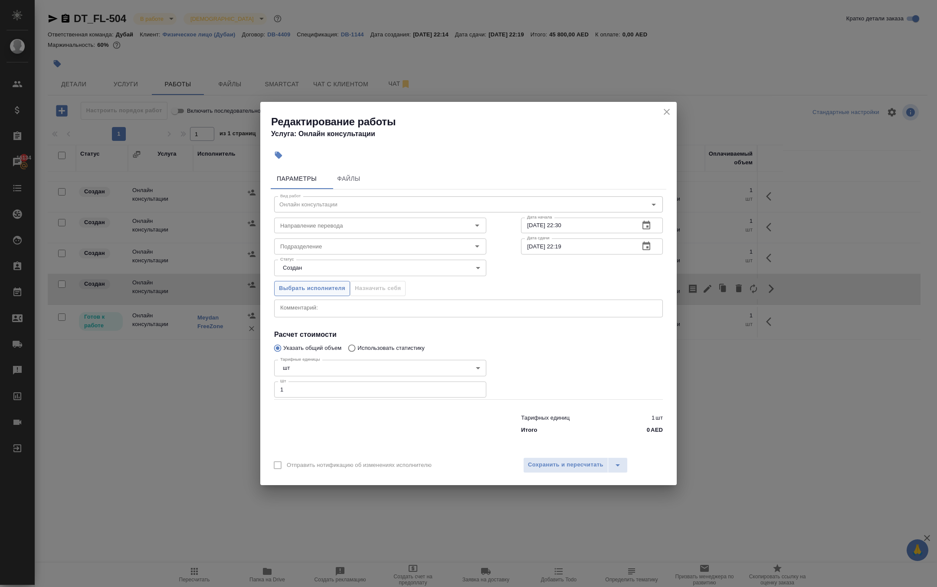
click at [303, 288] on span "Выбрать исполнителя" at bounding box center [312, 289] width 66 height 10
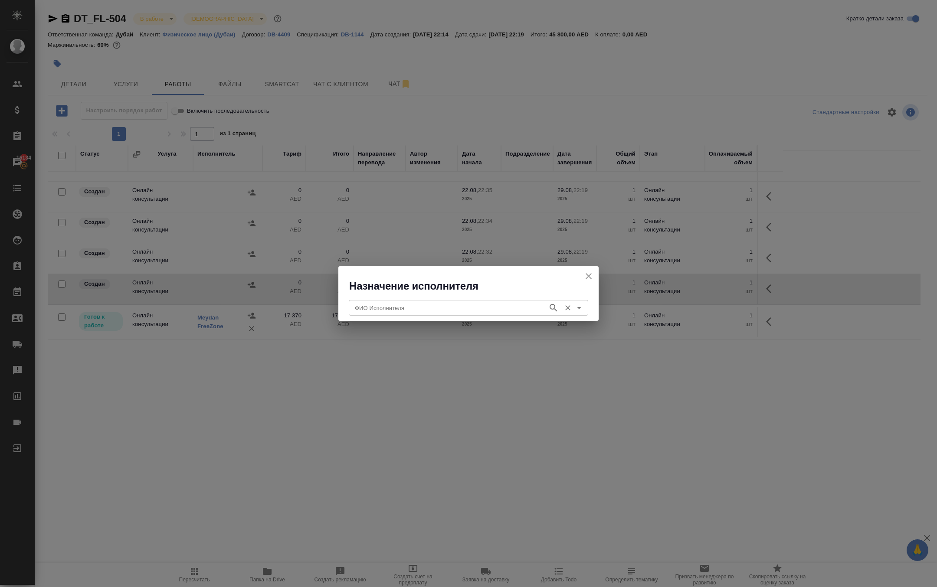
click at [354, 305] on input "ФИО Исполнителя" at bounding box center [447, 308] width 192 height 10
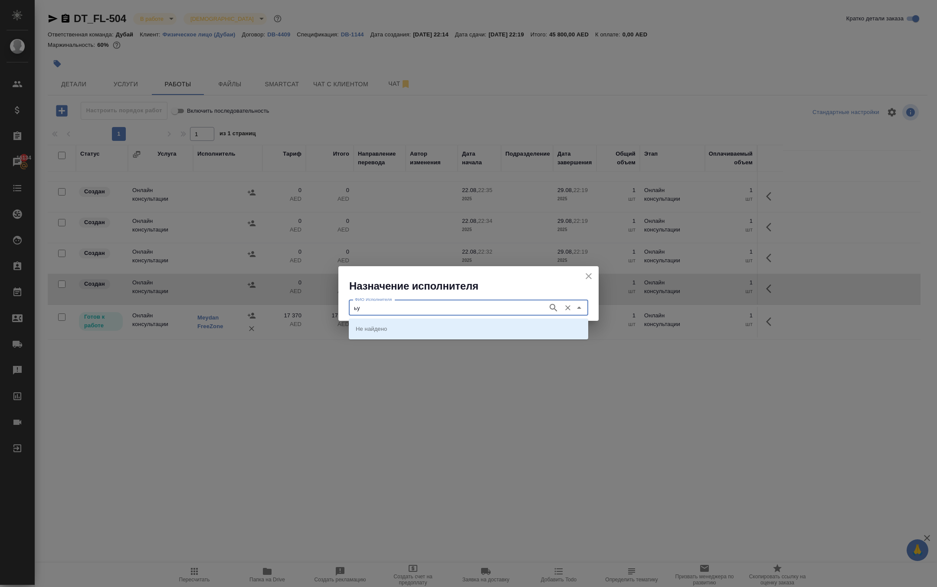
type input "ь"
type input "meydan"
click at [391, 330] on p "Meydan FreeZone" at bounding box center [379, 328] width 47 height 9
type input "Meydan FreeZone"
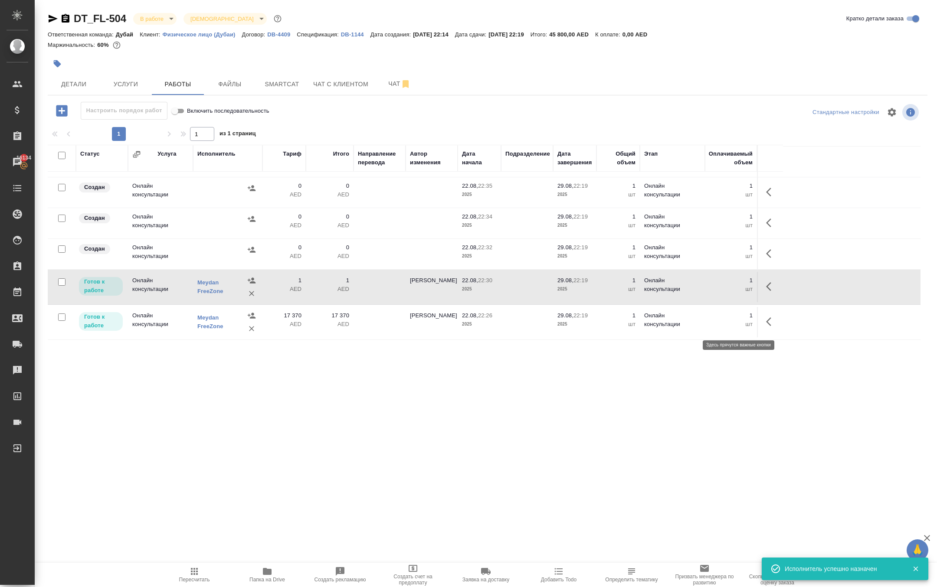
click at [766, 291] on icon "button" at bounding box center [768, 286] width 5 height 9
click at [704, 291] on icon "button" at bounding box center [708, 287] width 8 height 8
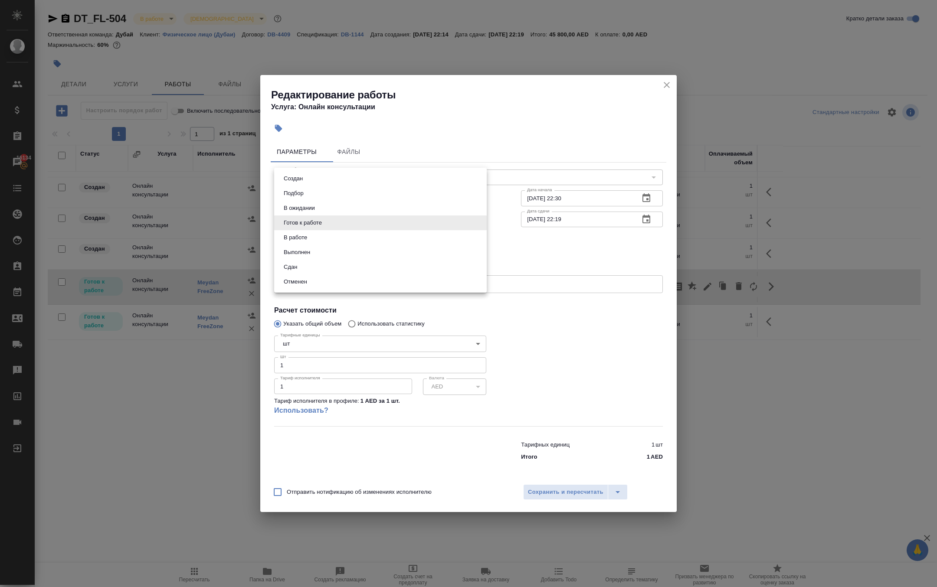
click at [341, 226] on body "🙏 .cls-1 fill:#fff; AWATERA [PERSON_NAME] Спецификации Заказы 16134 Чаты Todo П…" at bounding box center [468, 293] width 937 height 587
click at [337, 275] on li "Сдан" at bounding box center [380, 267] width 213 height 15
type input "closed"
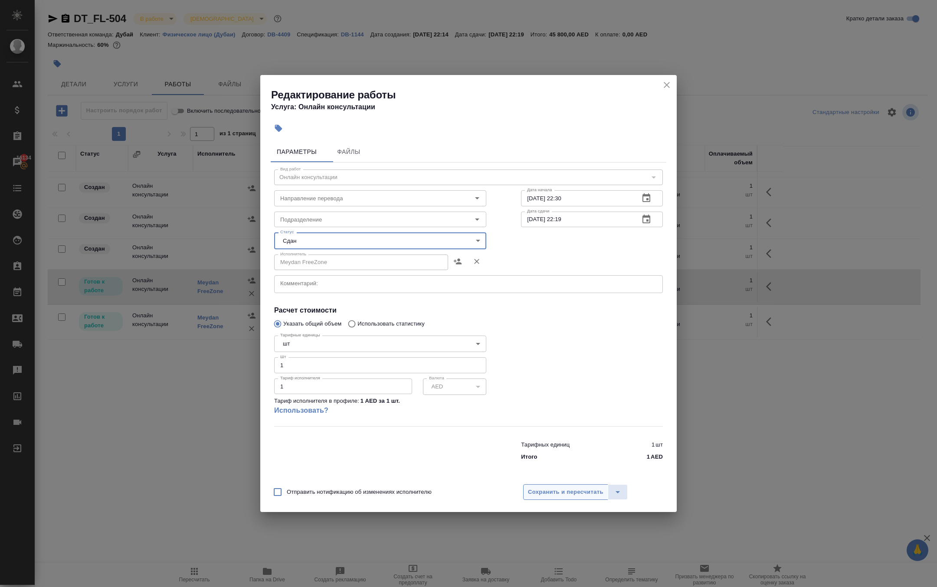
click at [560, 498] on span "Сохранить и пересчитать" at bounding box center [565, 493] width 75 height 10
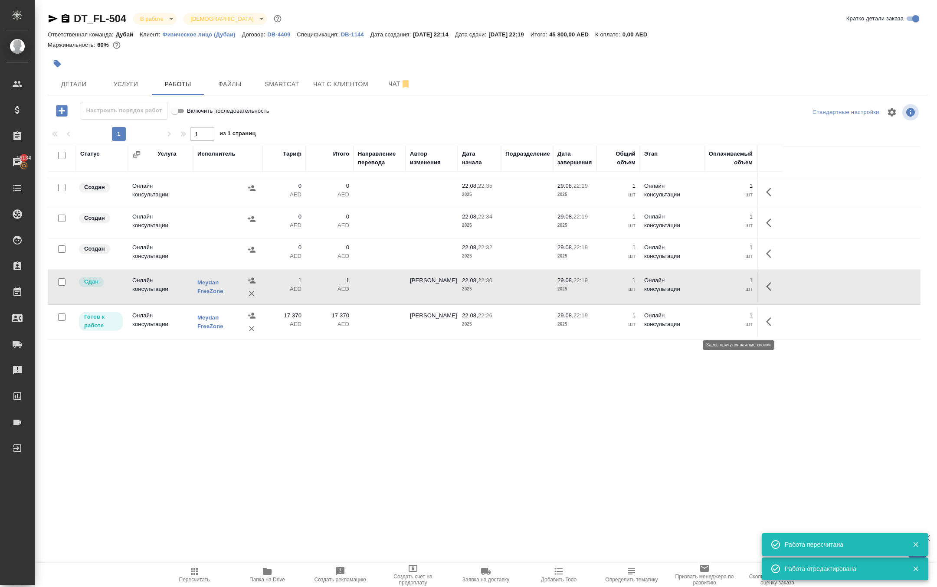
click at [766, 292] on icon "button" at bounding box center [771, 287] width 10 height 10
click at [704, 291] on icon "button" at bounding box center [708, 287] width 8 height 8
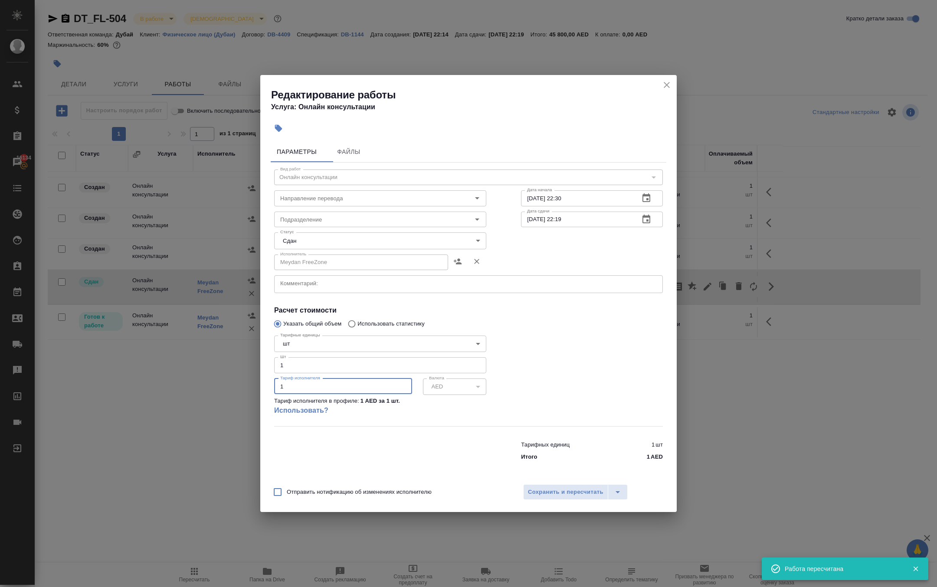
drag, startPoint x: 301, startPoint y: 404, endPoint x: 251, endPoint y: 398, distance: 50.7
click at [254, 399] on div "Редактирование работы Услуга: Онлайн консультации Параметры Файлы Вид работ [PE…" at bounding box center [468, 293] width 937 height 587
type input "4020"
click at [592, 498] on span "Сохранить и пересчитать" at bounding box center [565, 493] width 75 height 10
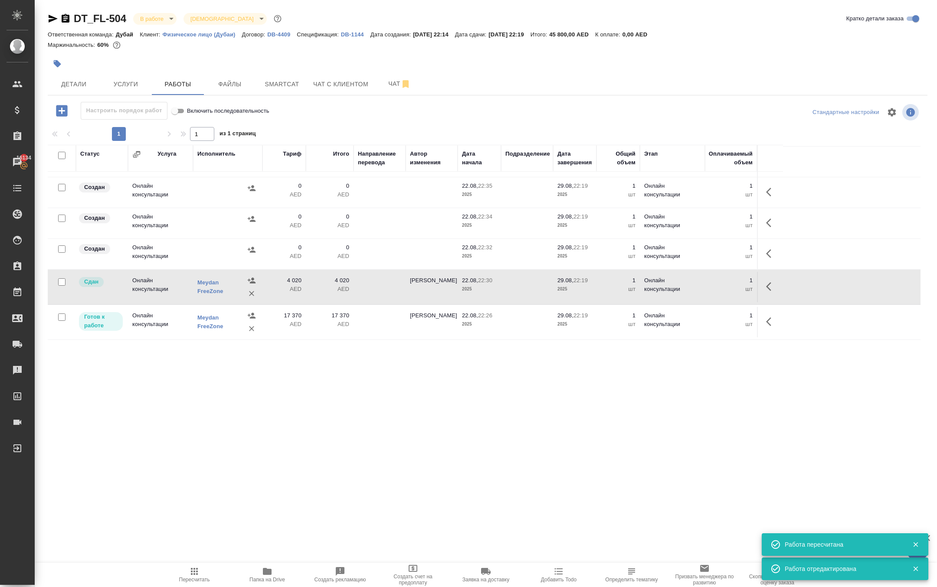
click at [193, 569] on icon "button" at bounding box center [194, 571] width 7 height 7
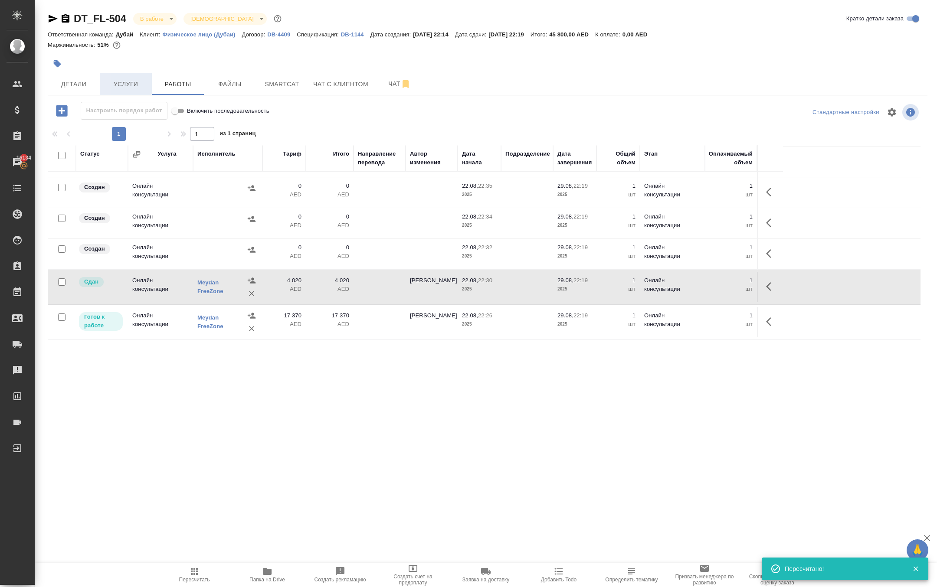
click at [119, 90] on span "Услуги" at bounding box center [126, 84] width 42 height 11
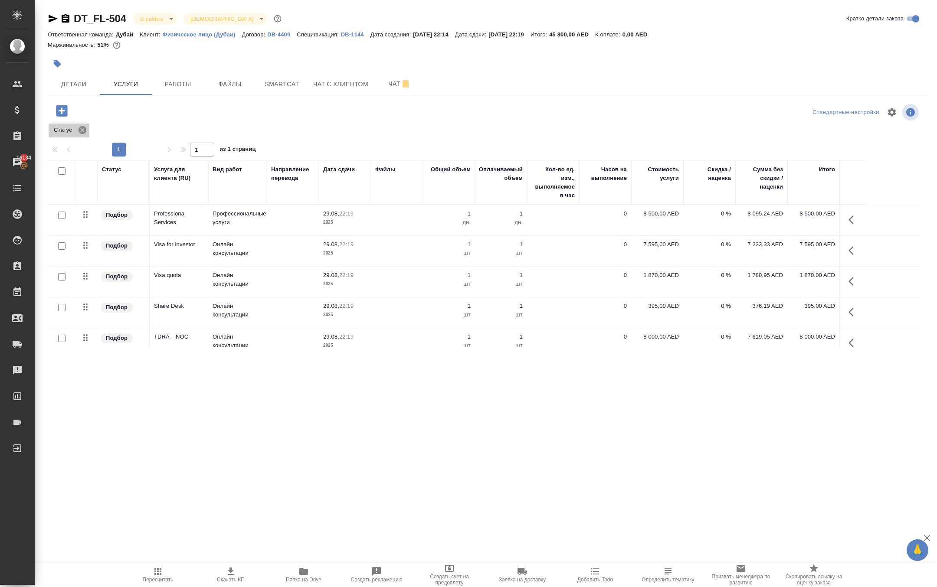
click at [87, 135] on icon at bounding box center [83, 130] width 10 height 10
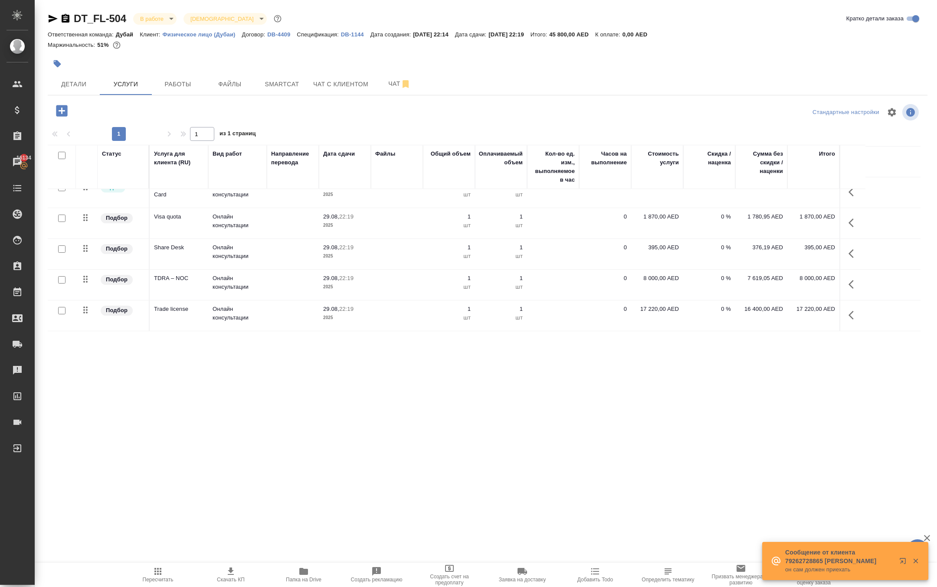
scroll to position [145, 0]
